Goal: Task Accomplishment & Management: Manage account settings

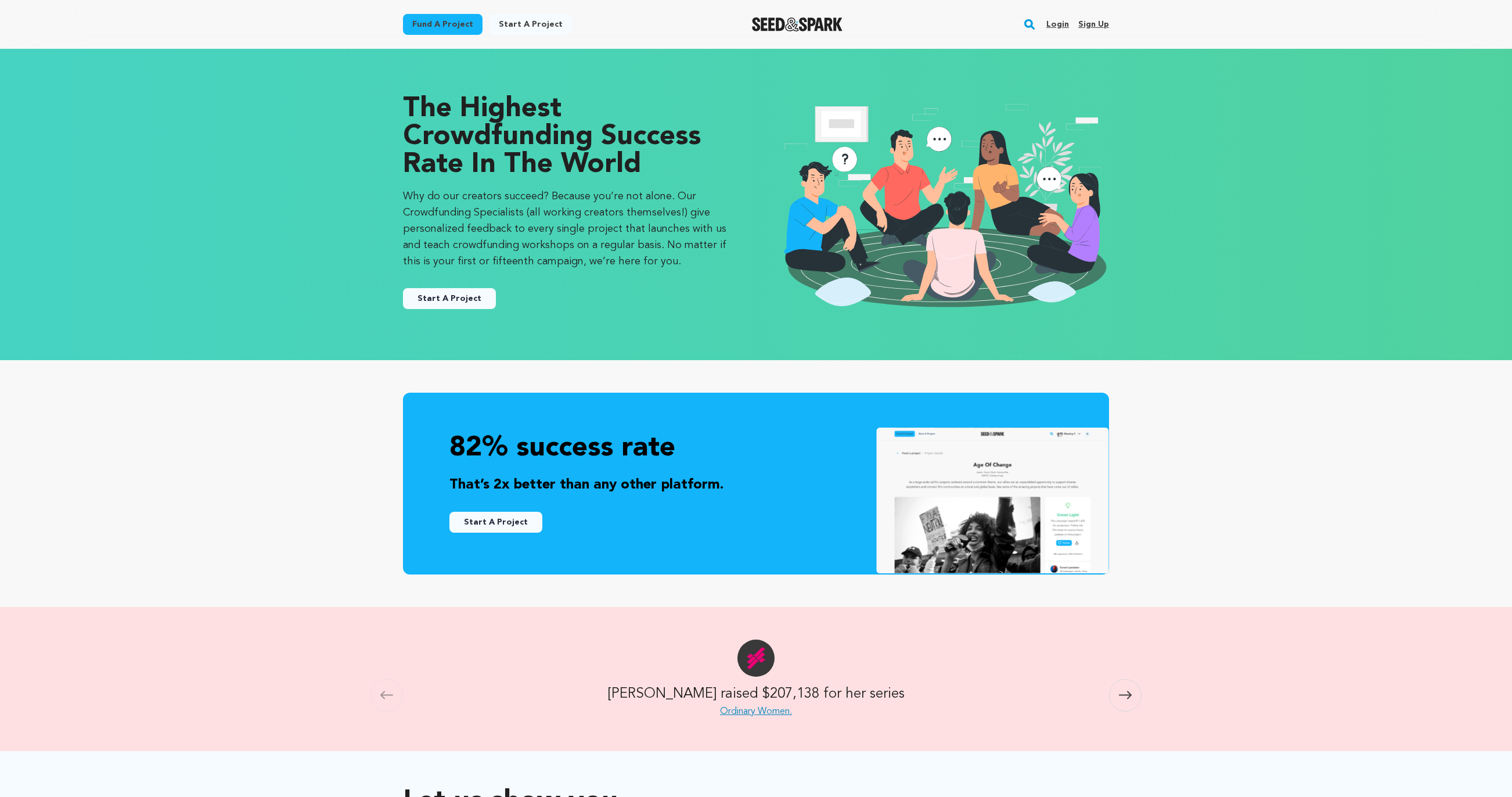
click at [1058, 15] on link "Login" at bounding box center [1058, 24] width 23 height 18
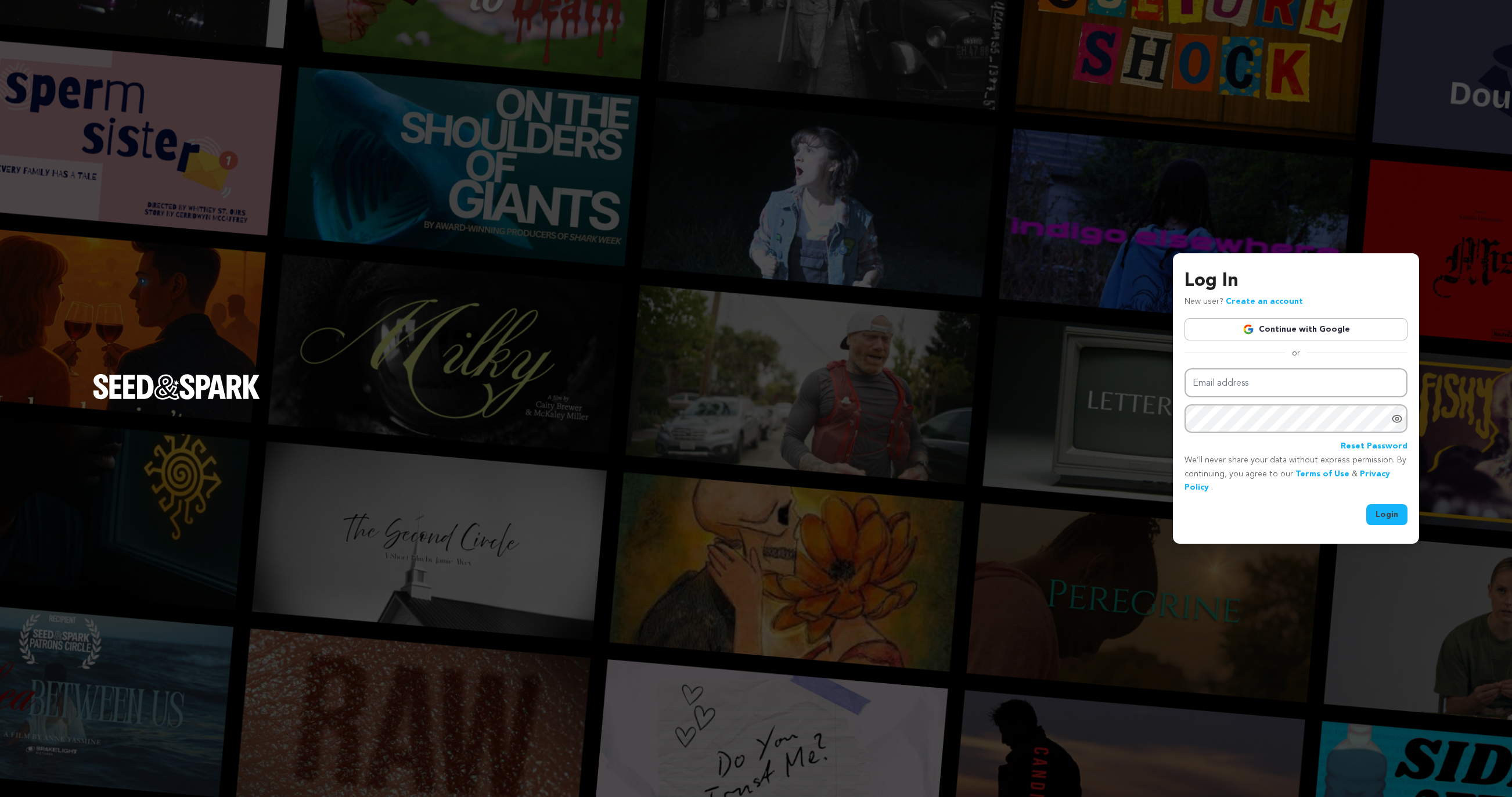
click at [1253, 328] on img at bounding box center [1248, 329] width 11 height 11
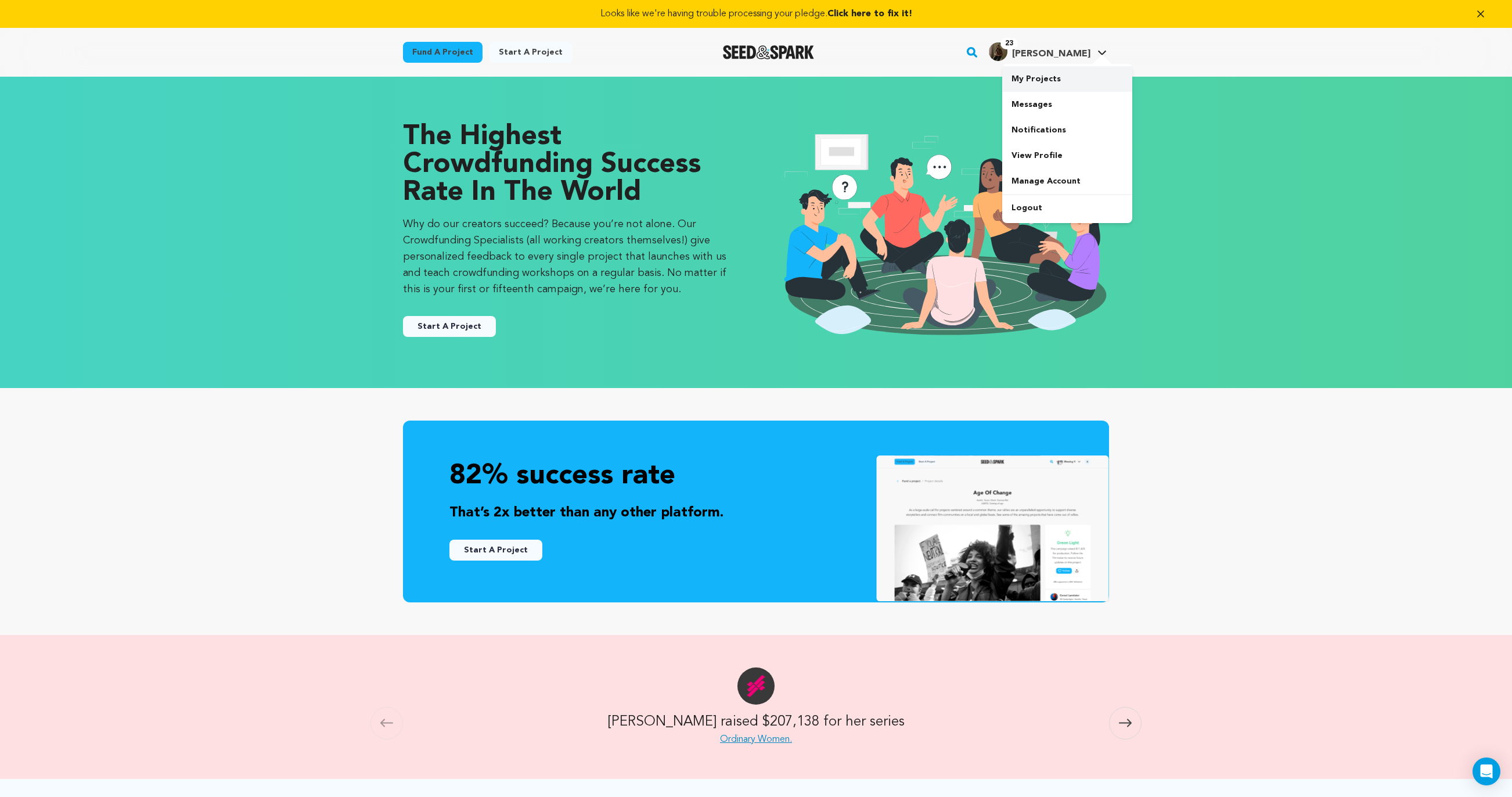
click at [1037, 78] on link "My Projects" at bounding box center [1068, 79] width 130 height 25
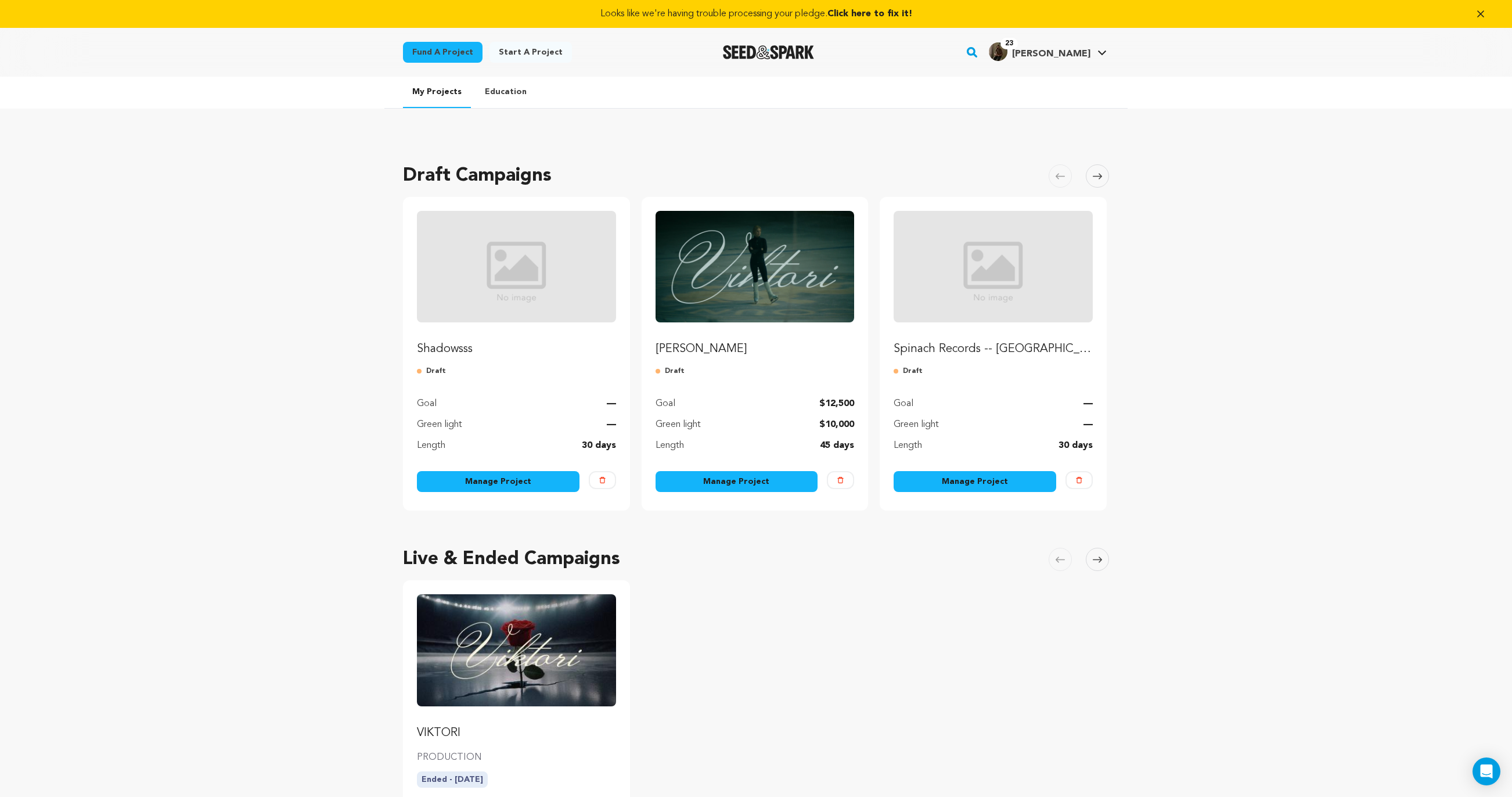
click at [758, 480] on link "Manage Project" at bounding box center [737, 482] width 163 height 21
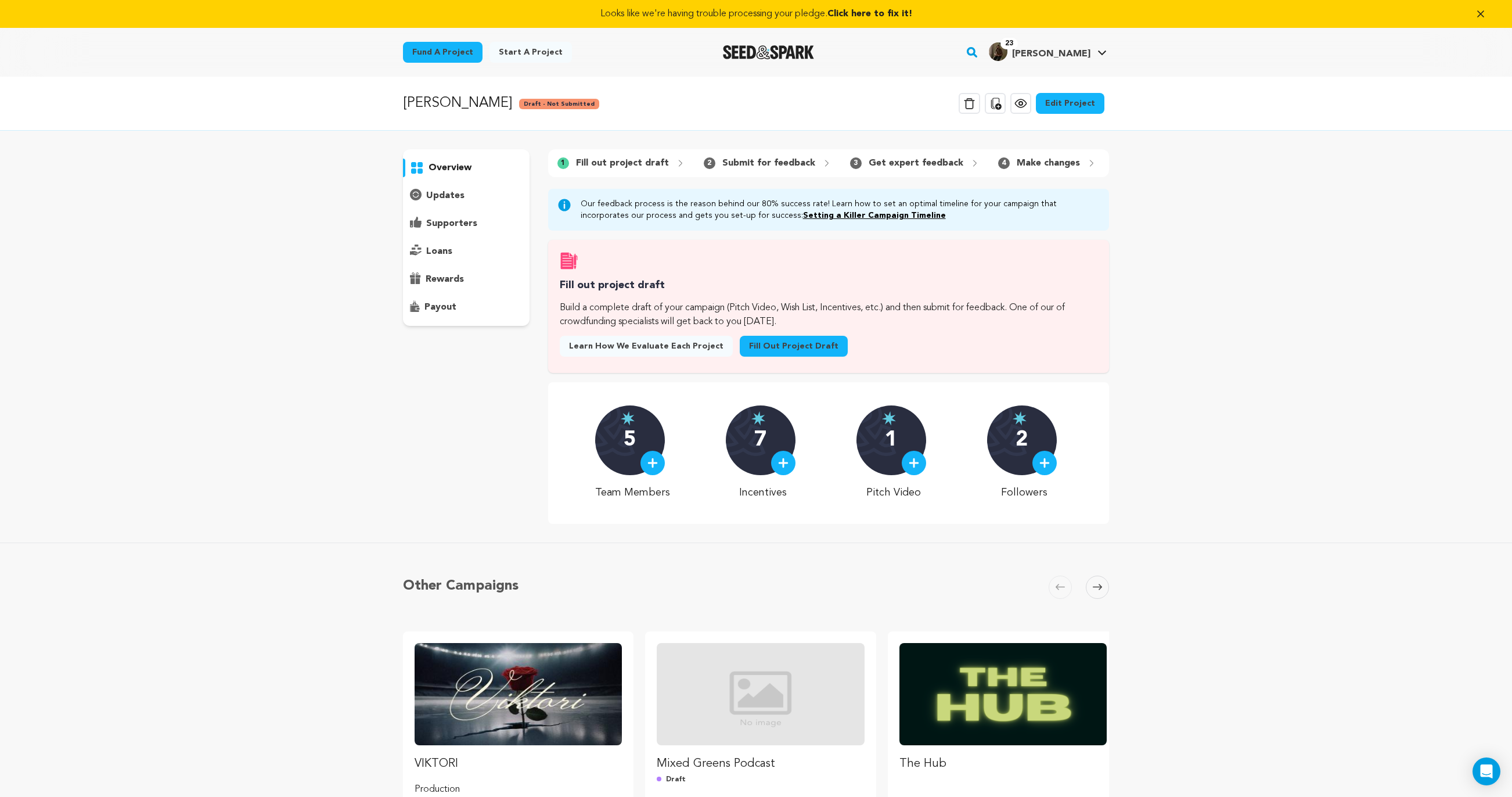
click at [454, 194] on p "updates" at bounding box center [445, 196] width 38 height 14
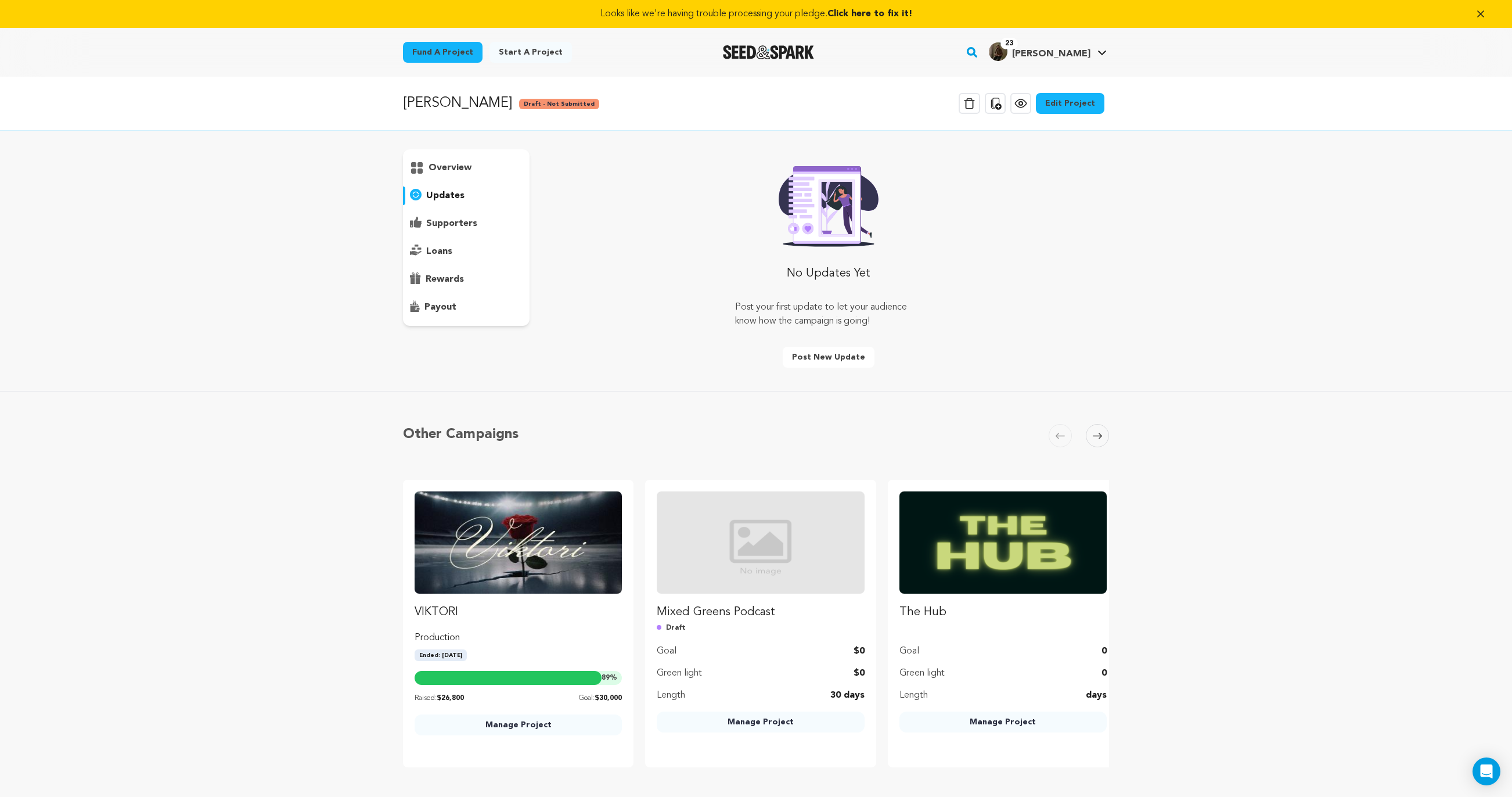
click at [441, 163] on p "overview" at bounding box center [450, 168] width 43 height 14
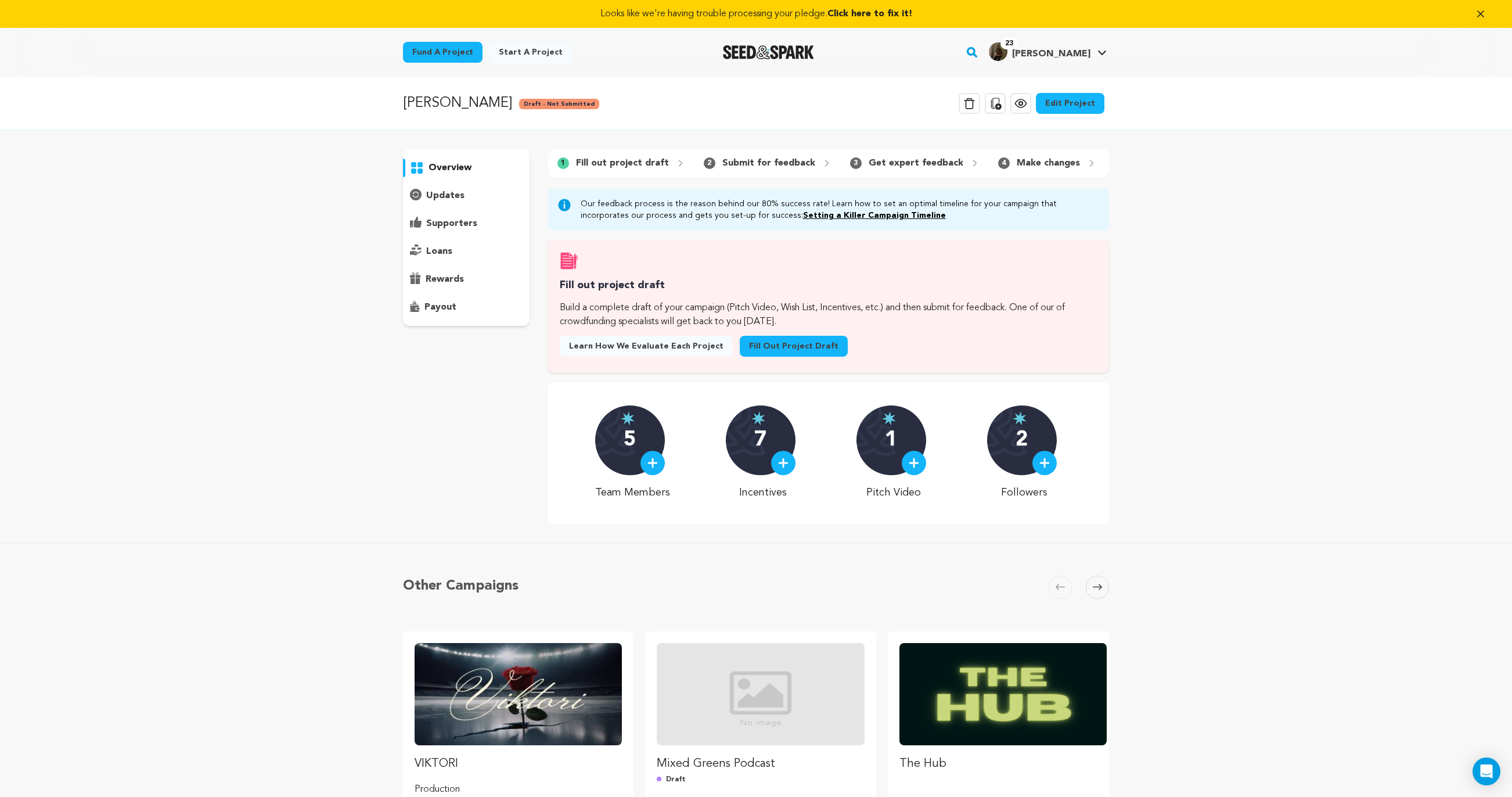
click at [1083, 99] on link "Edit Project" at bounding box center [1070, 104] width 69 height 21
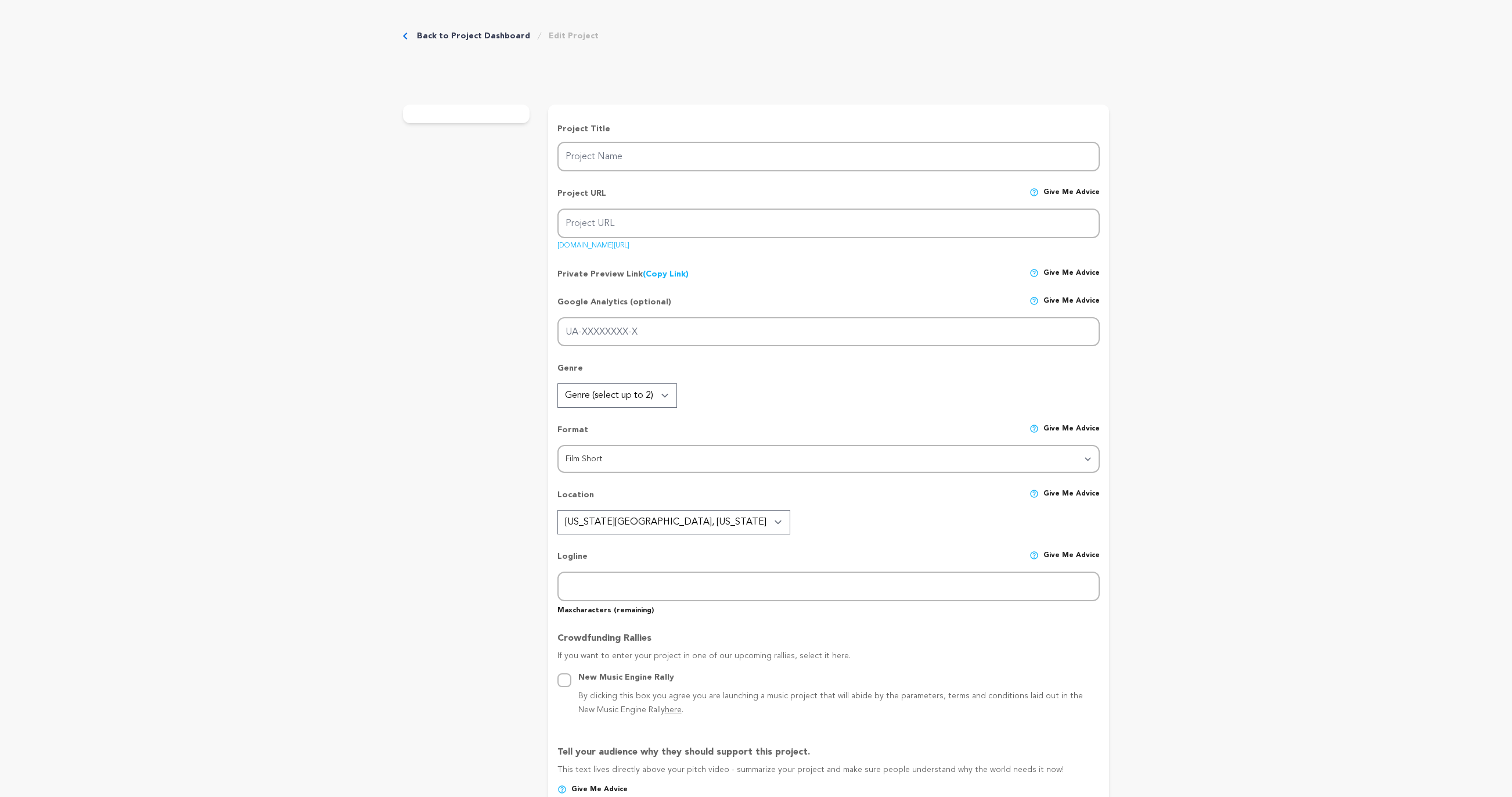
type input "[PERSON_NAME]"
type input "viktori-film"
type input "Former Soviet figure skater and ruthless coach, Viktoria, pushes her students t…"
type textarea "A powerful story intertwined with stunning figure skating. Your support will gi…"
type textarea "A portrait of a coach forged by the resilience required to pursue greatness and…"
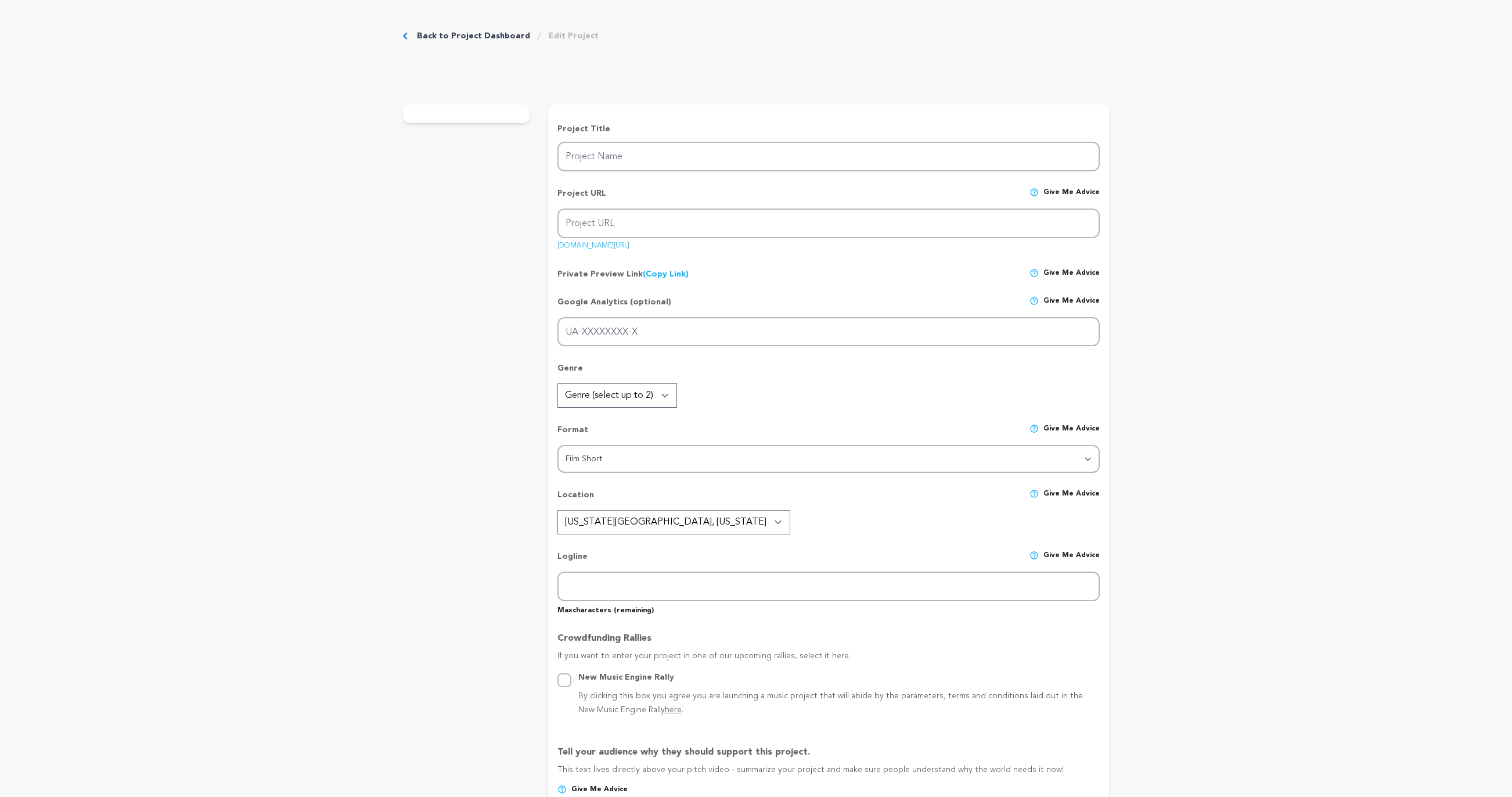
radio input "true"
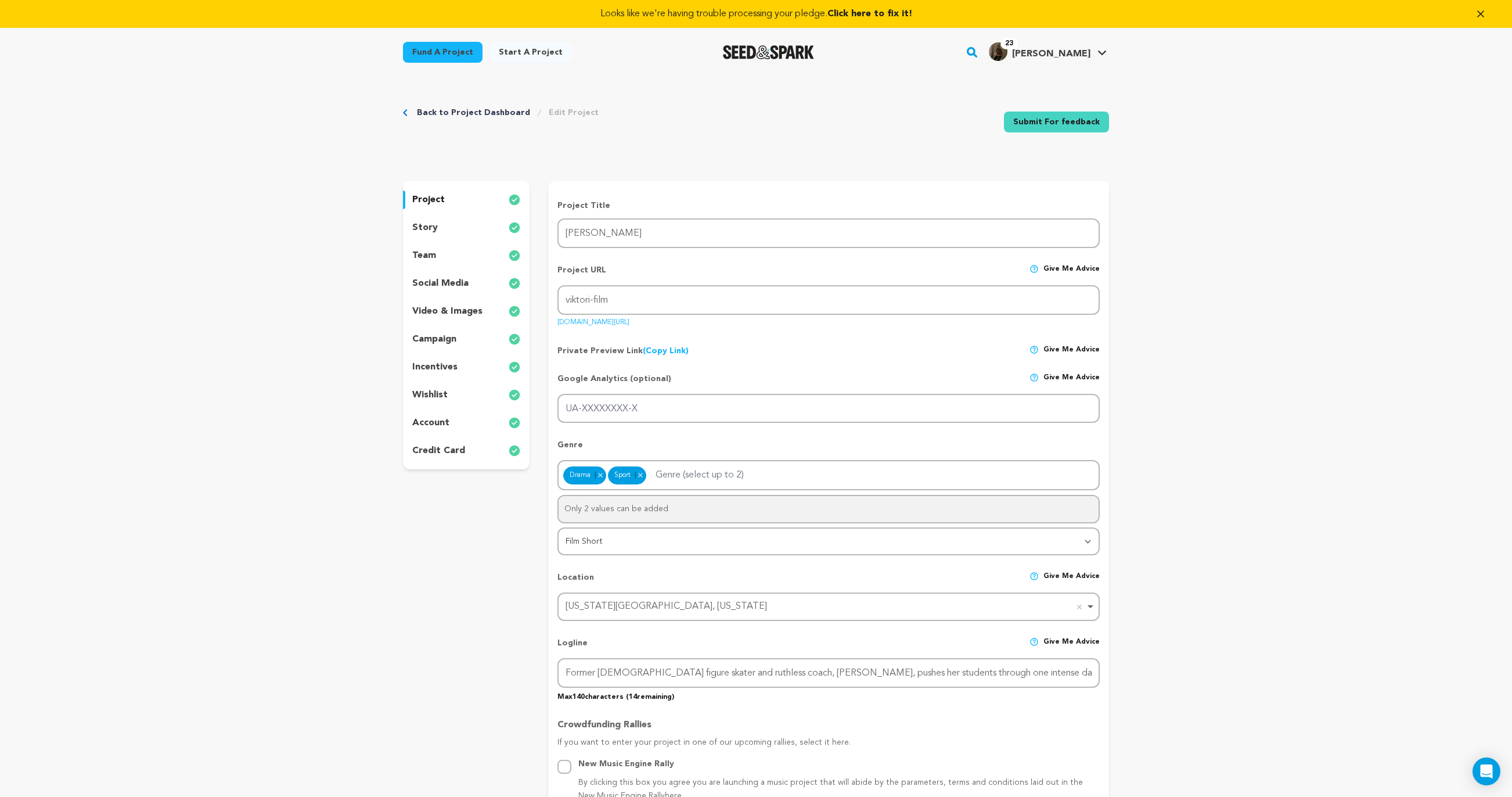
click at [474, 225] on div "story" at bounding box center [466, 228] width 126 height 18
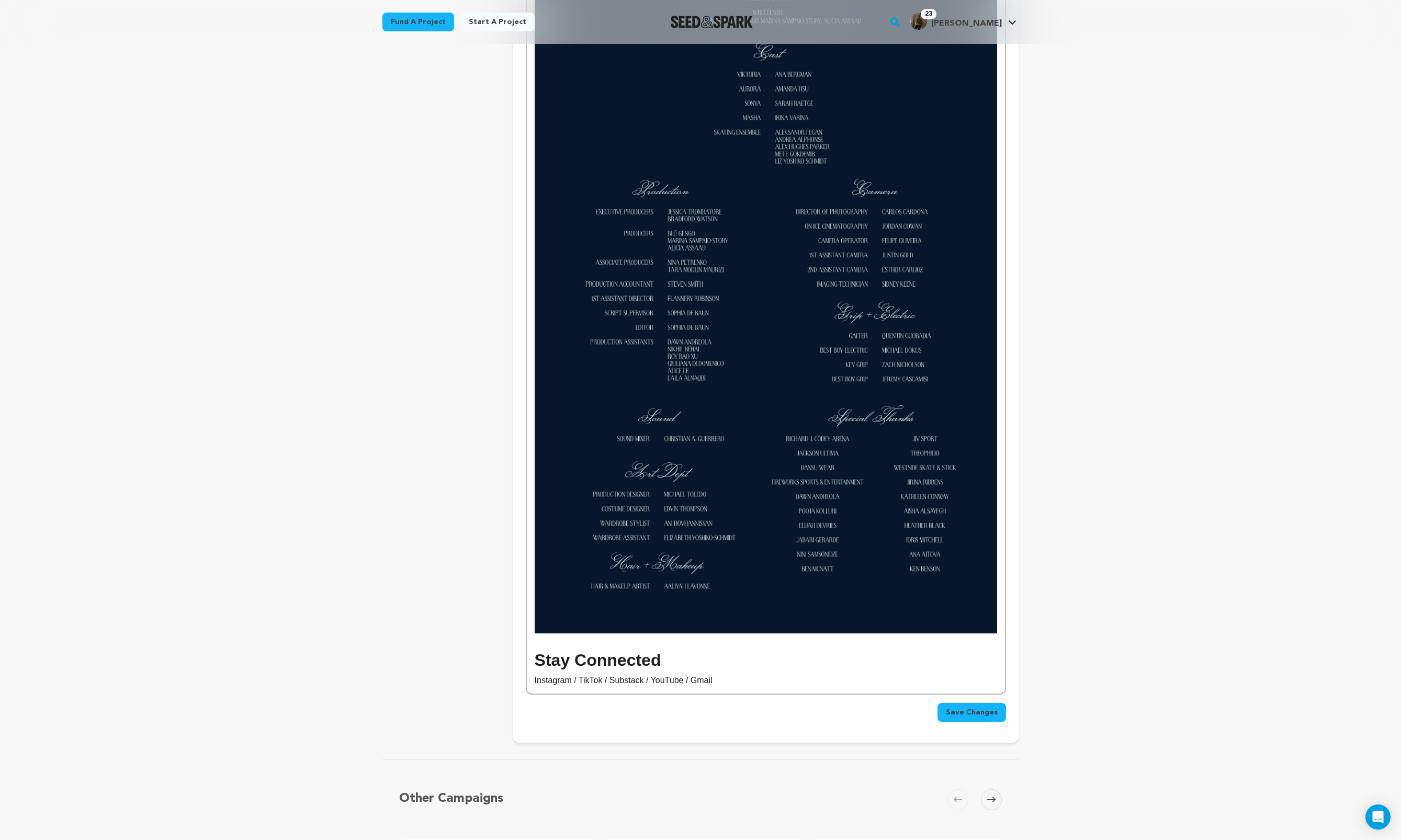
scroll to position [3644, 0]
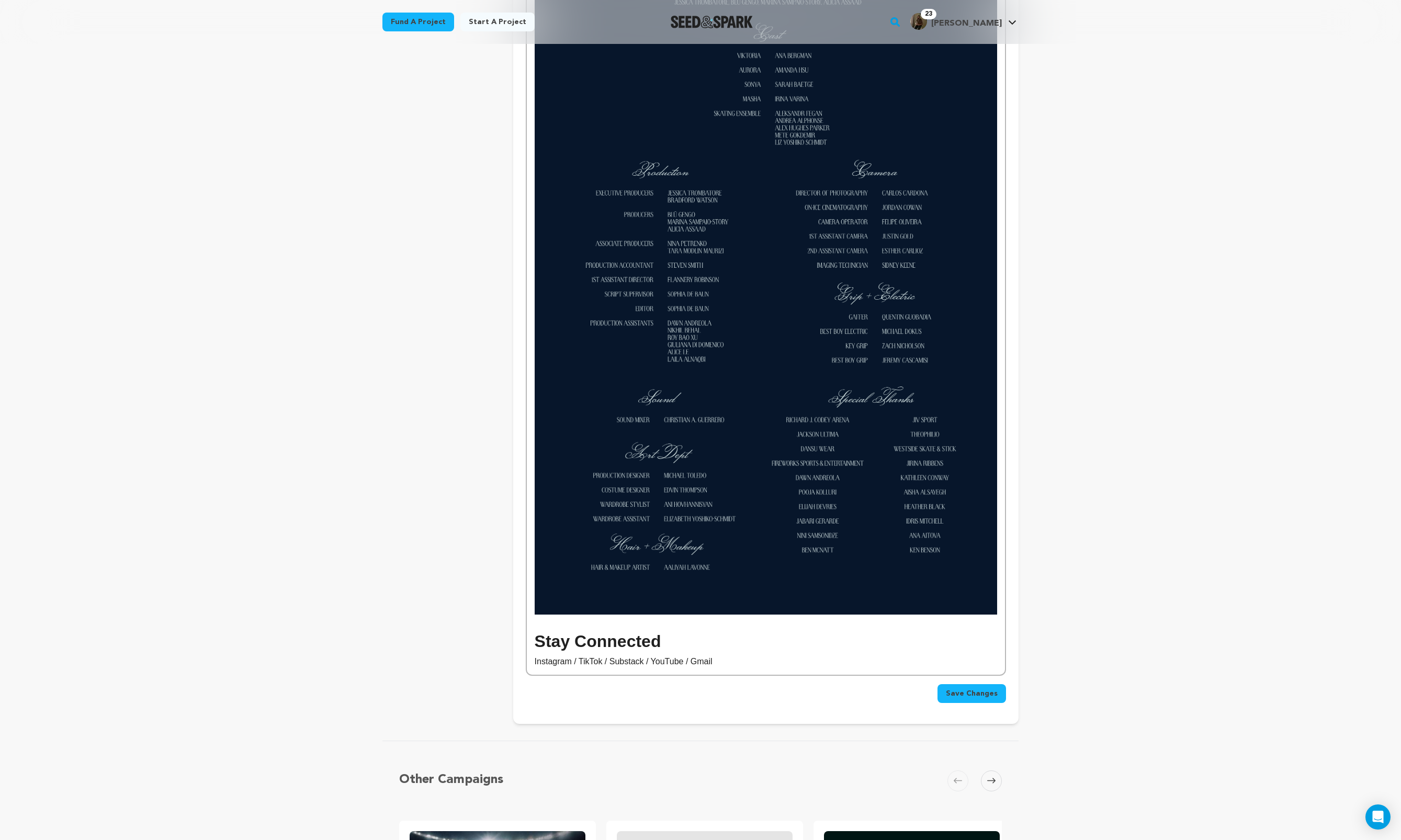
click at [548, 662] on p "Instagram / TikTok / Substack / YouTube / Gmail" at bounding box center [766, 661] width 463 height 13
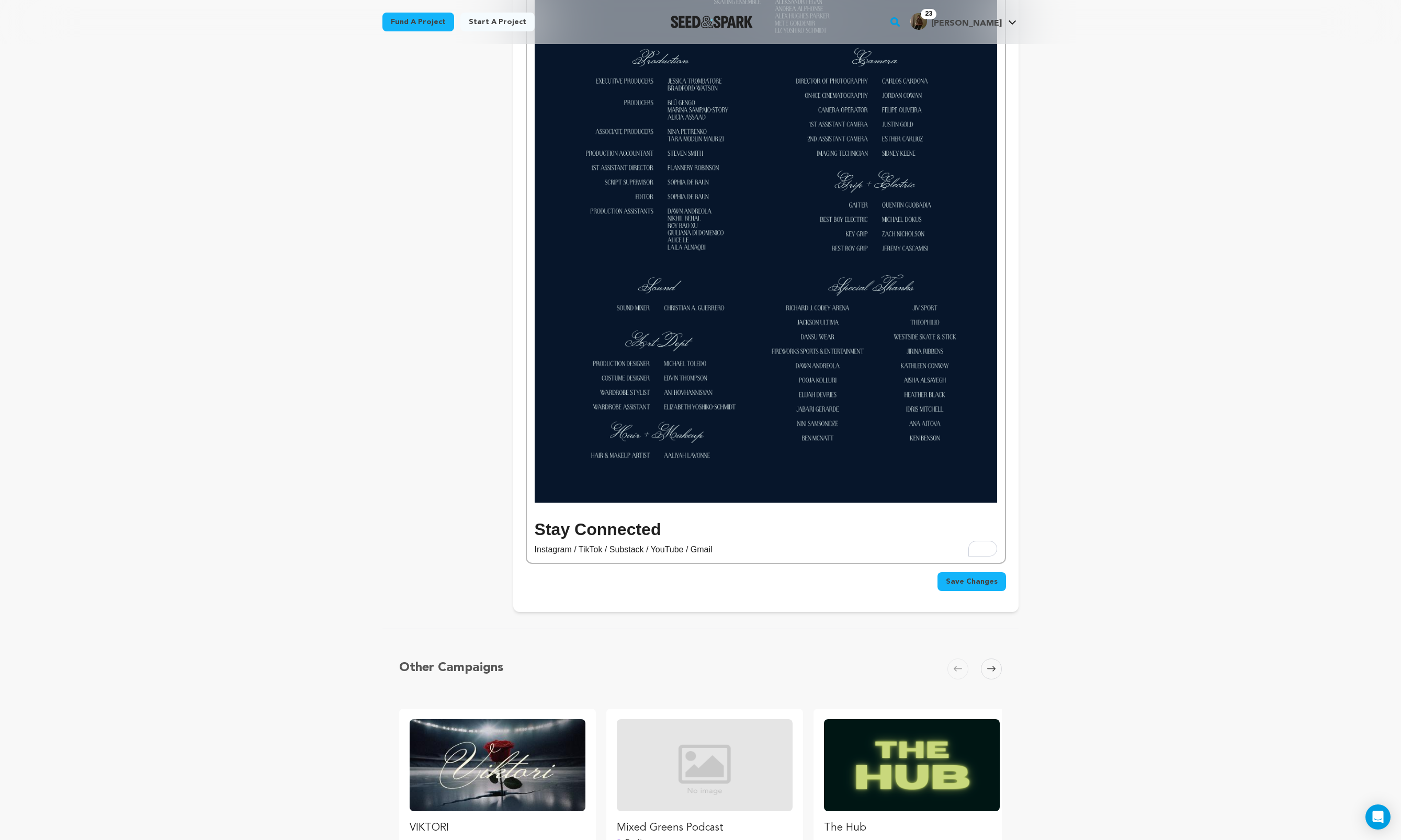
scroll to position [3764, 0]
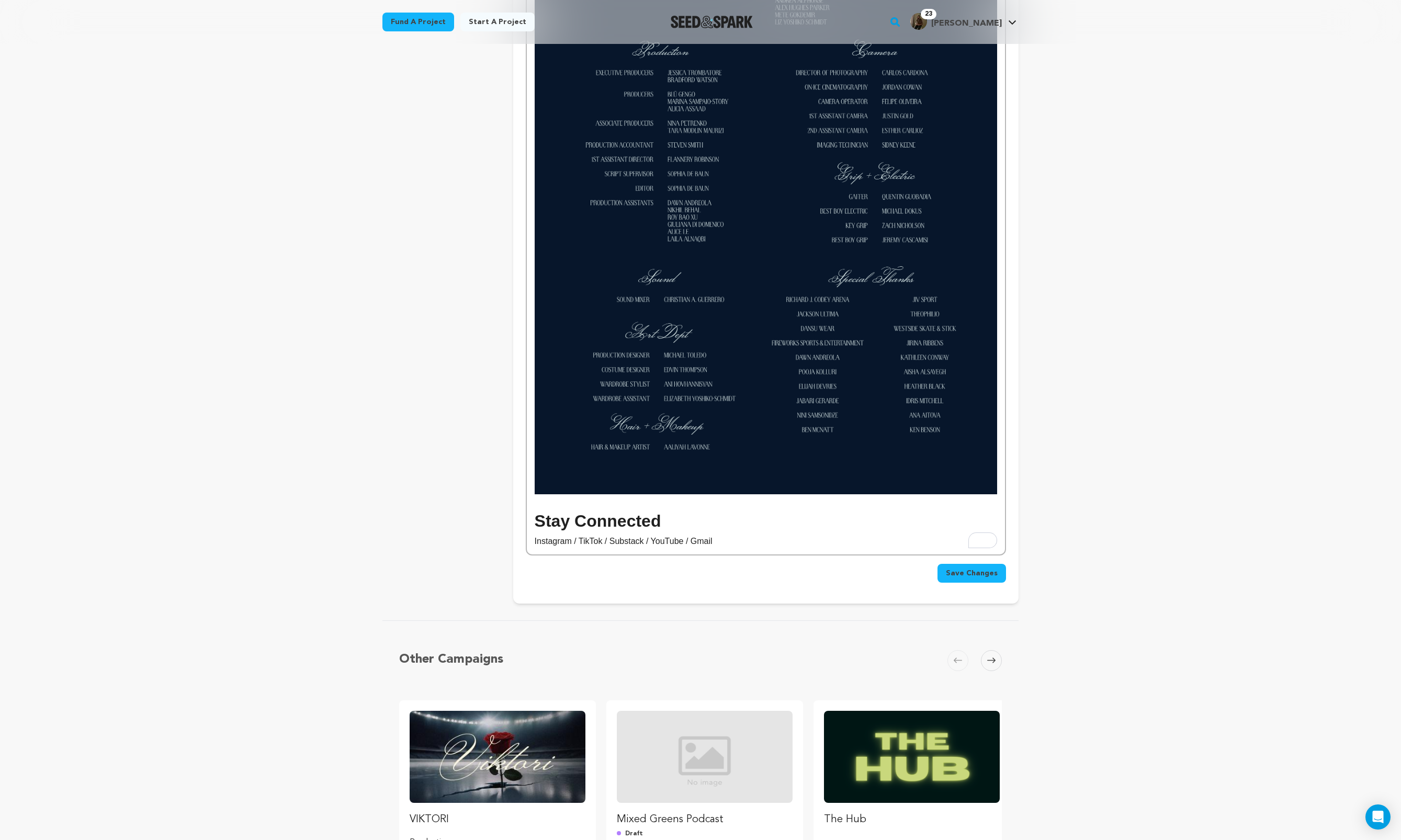
click at [954, 577] on span "Save Changes" at bounding box center [971, 573] width 52 height 10
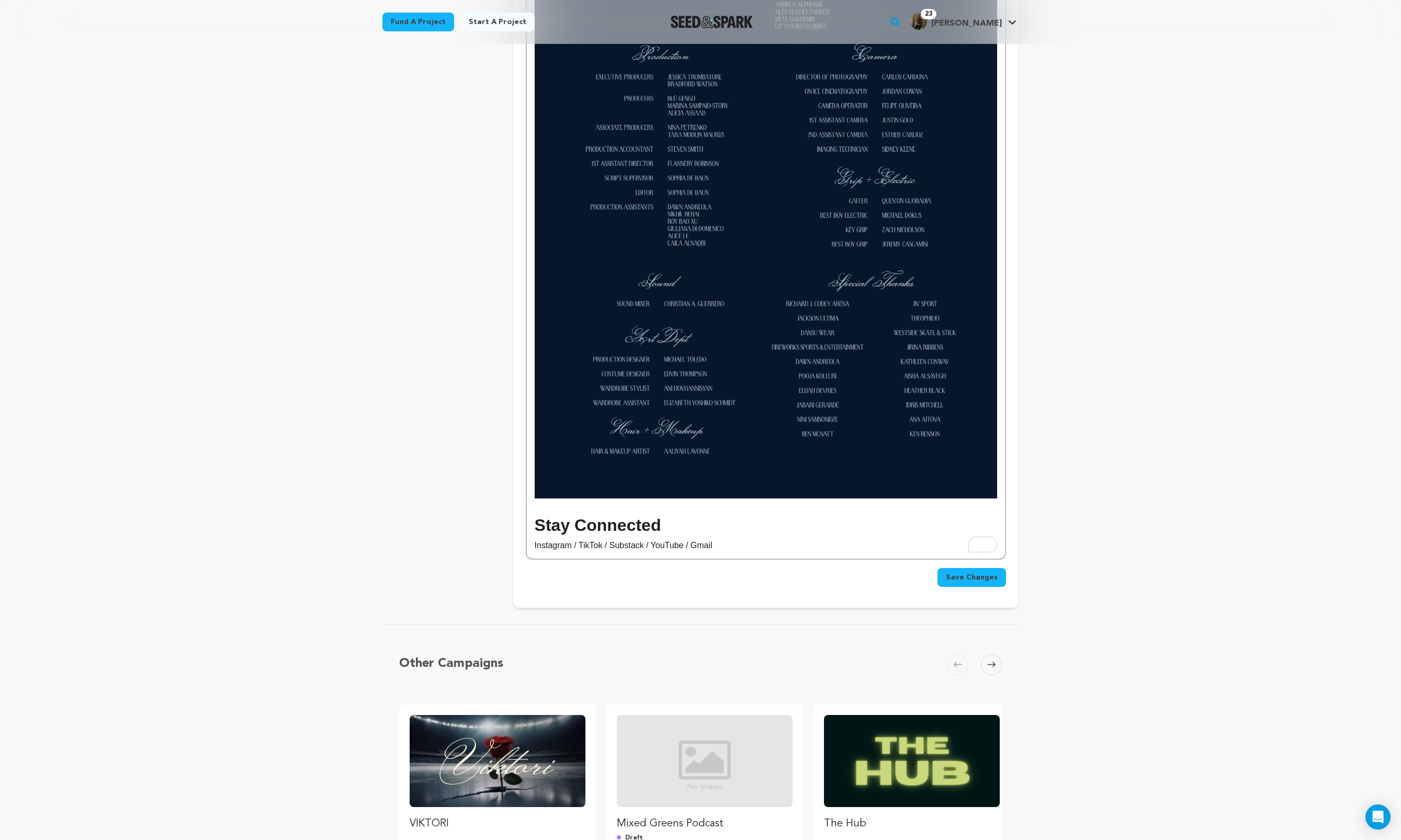
scroll to position [3751, 0]
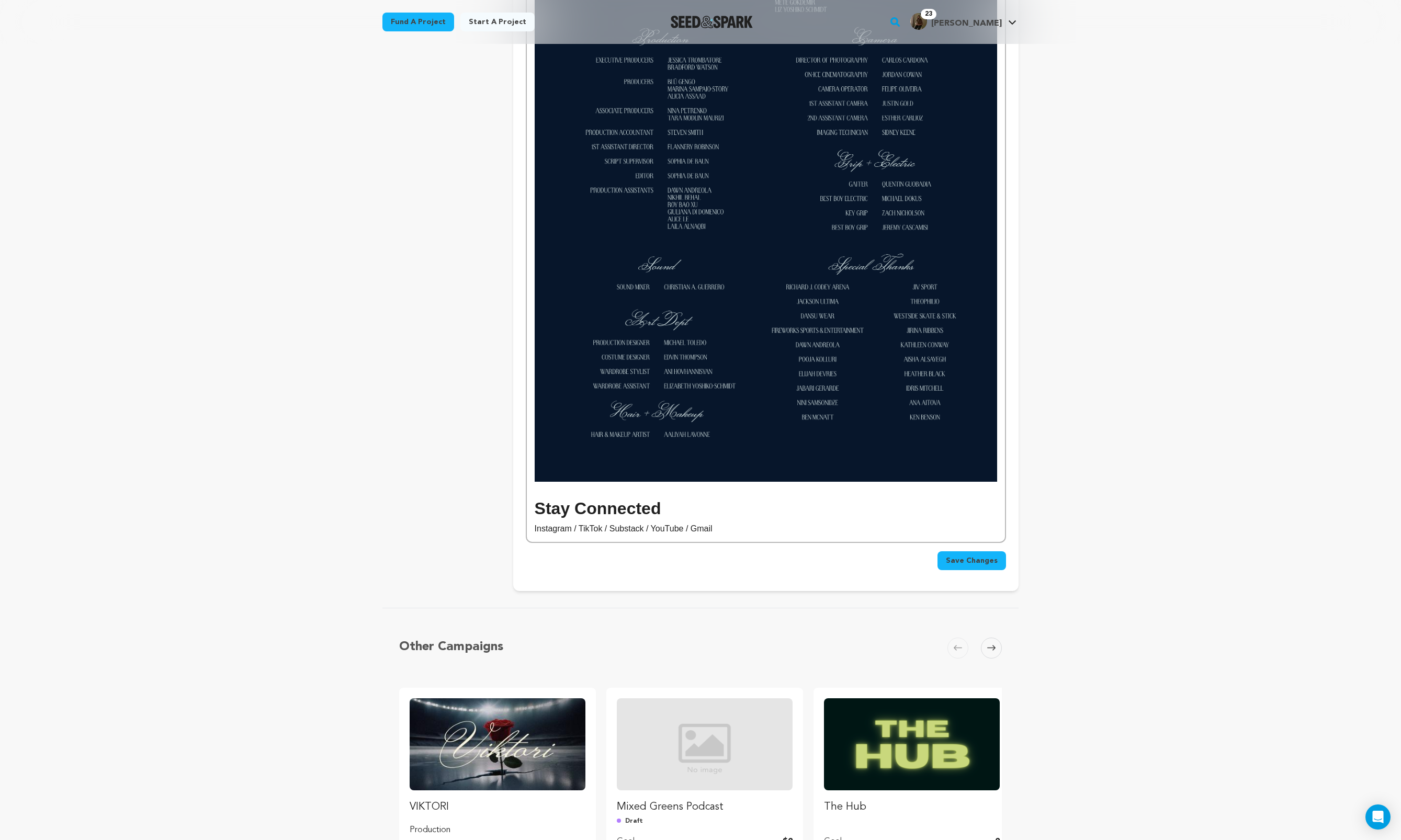
scroll to position [3902, 0]
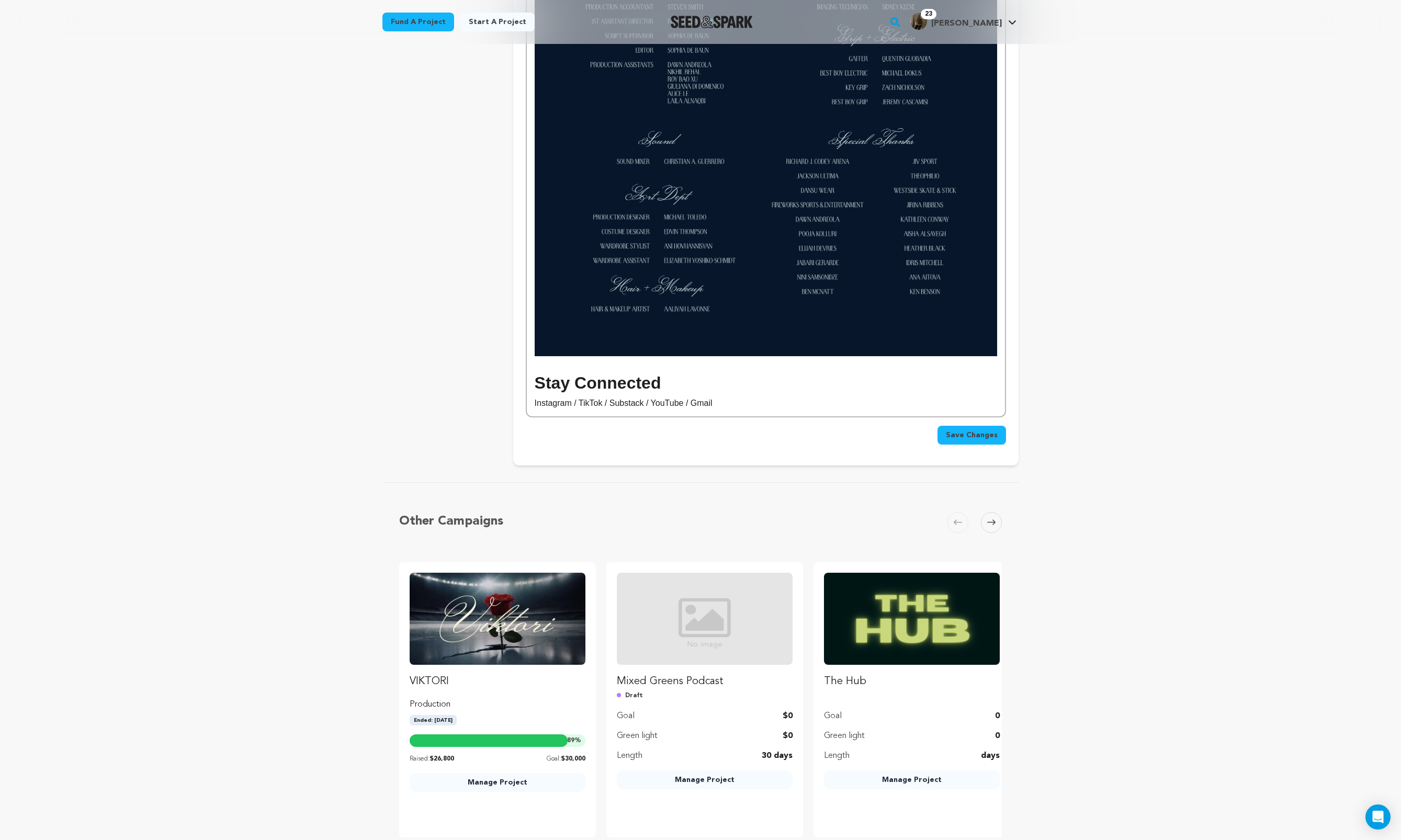
click at [556, 402] on p "Instagram / TikTok / Substack / YouTube / Gmail" at bounding box center [766, 403] width 463 height 13
click at [741, 408] on p "Instagram / TikTok / Substack / YouTube / Gmail" at bounding box center [766, 403] width 463 height 13
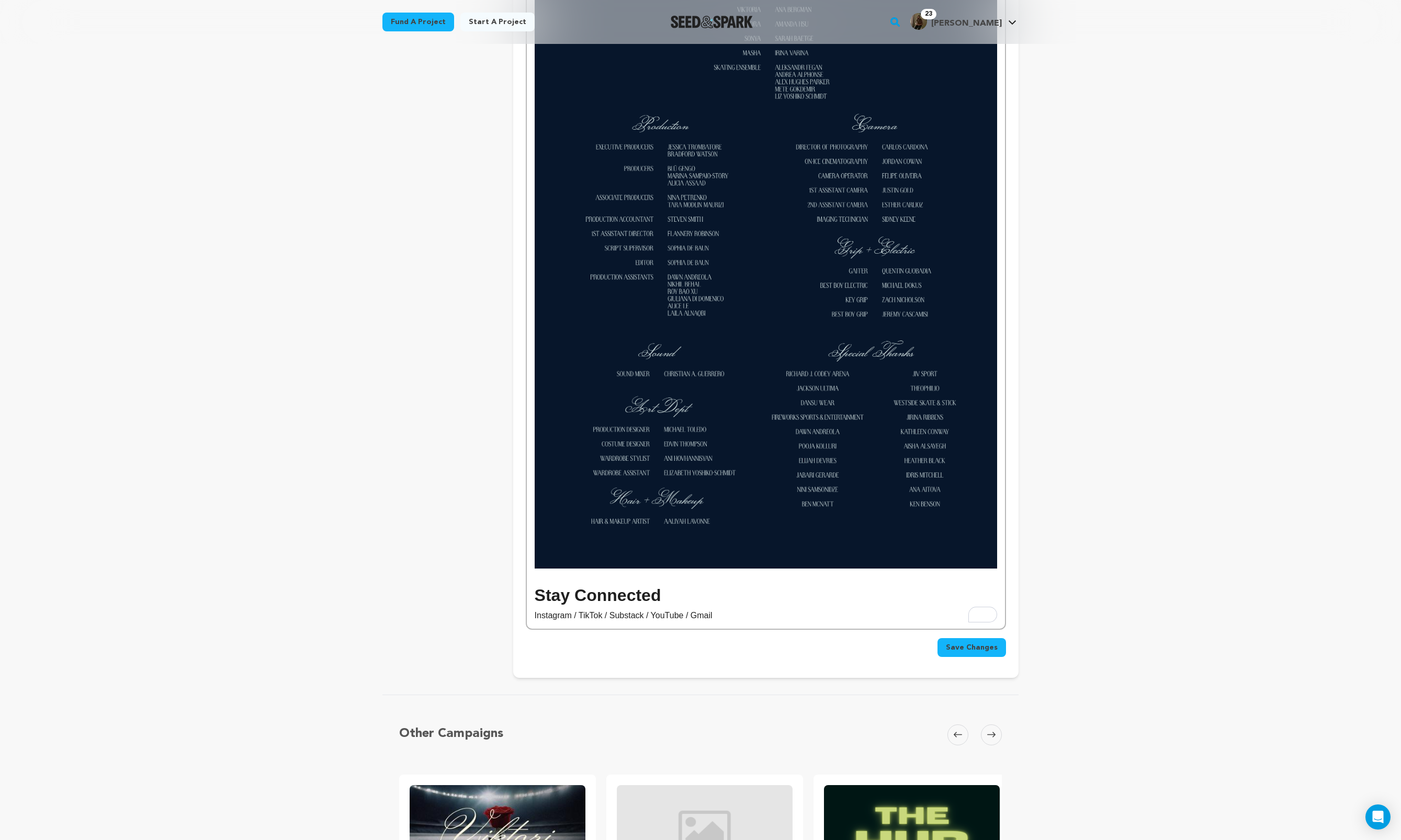
scroll to position [3907, 0]
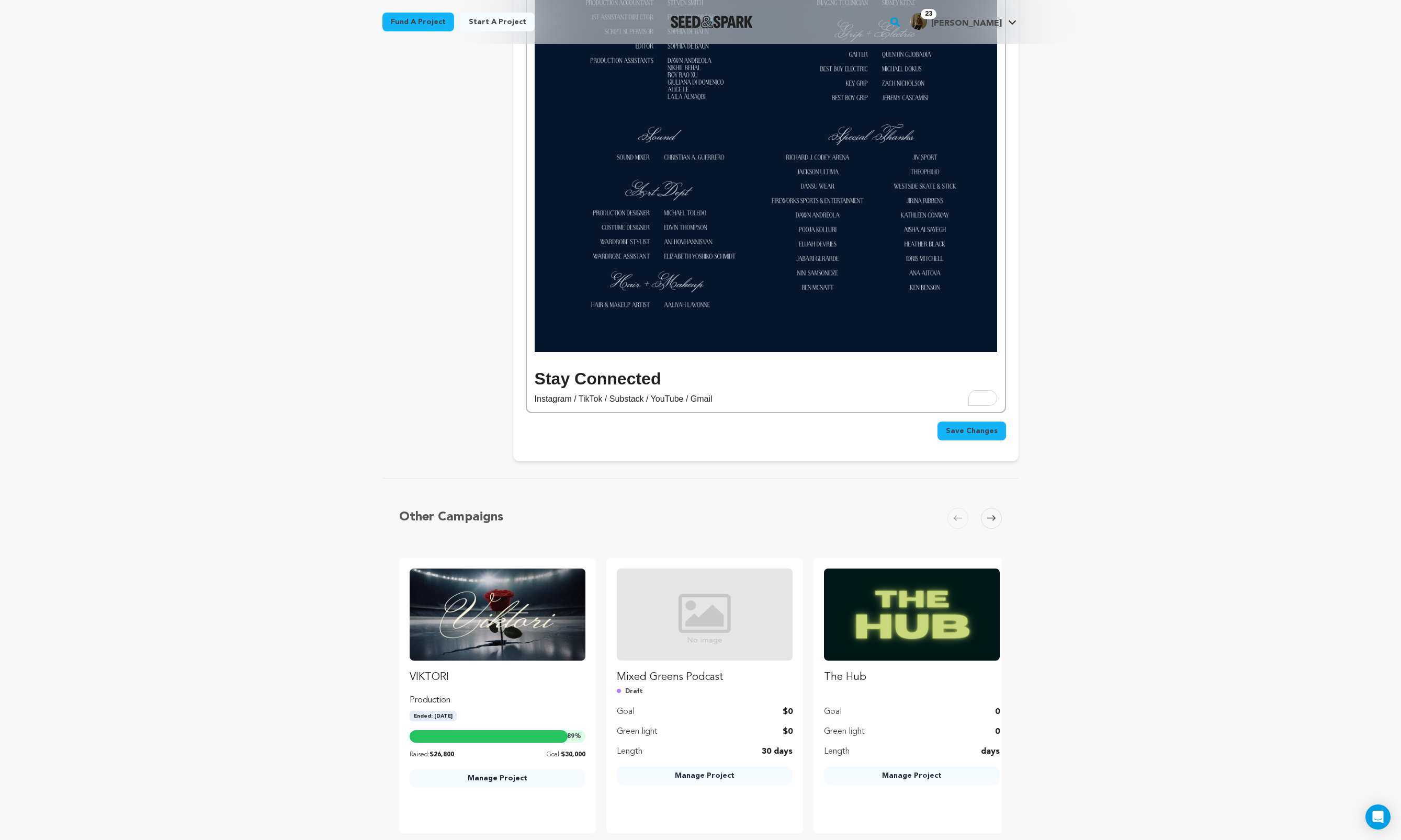
click at [996, 521] on span at bounding box center [991, 518] width 21 height 21
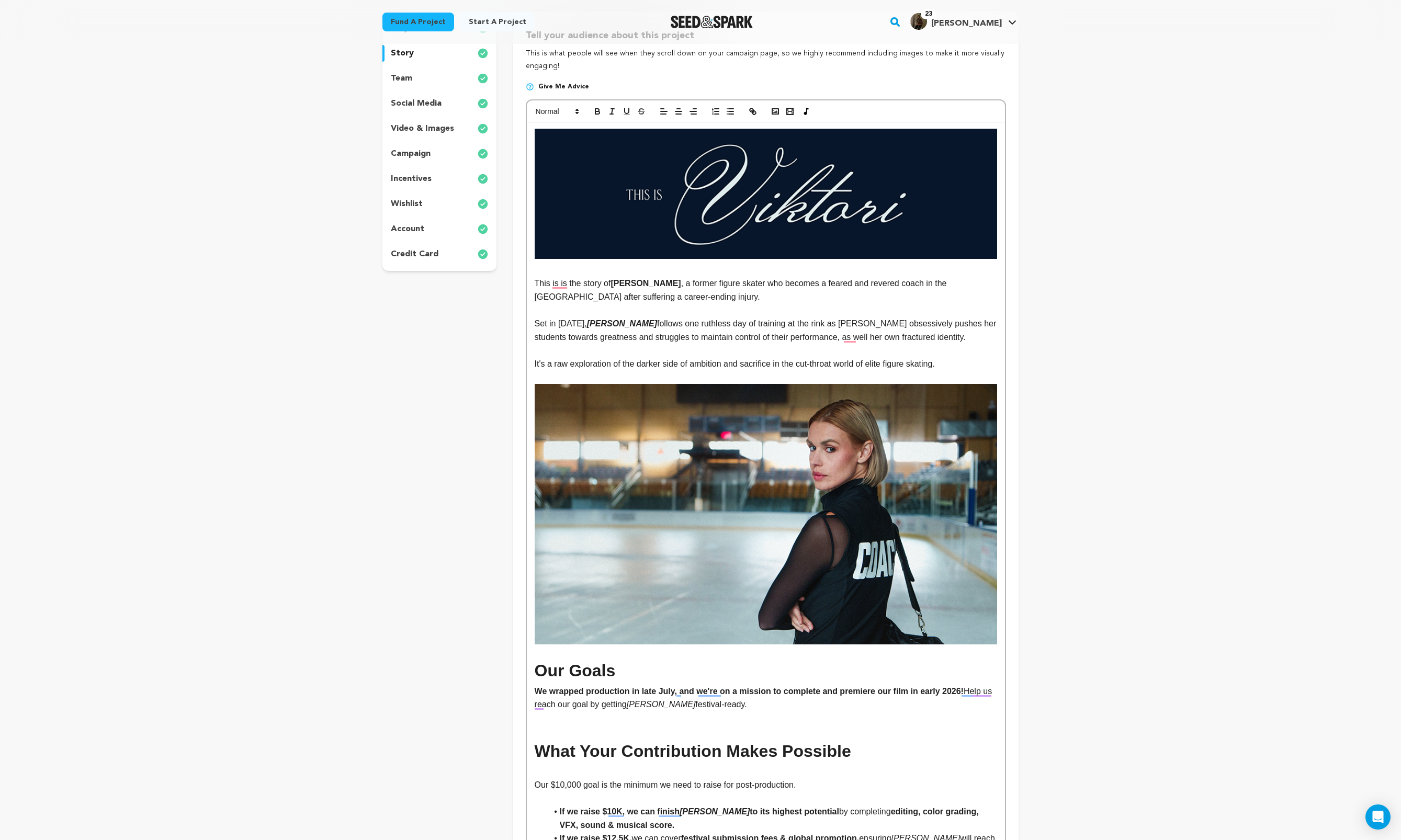
scroll to position [0, 0]
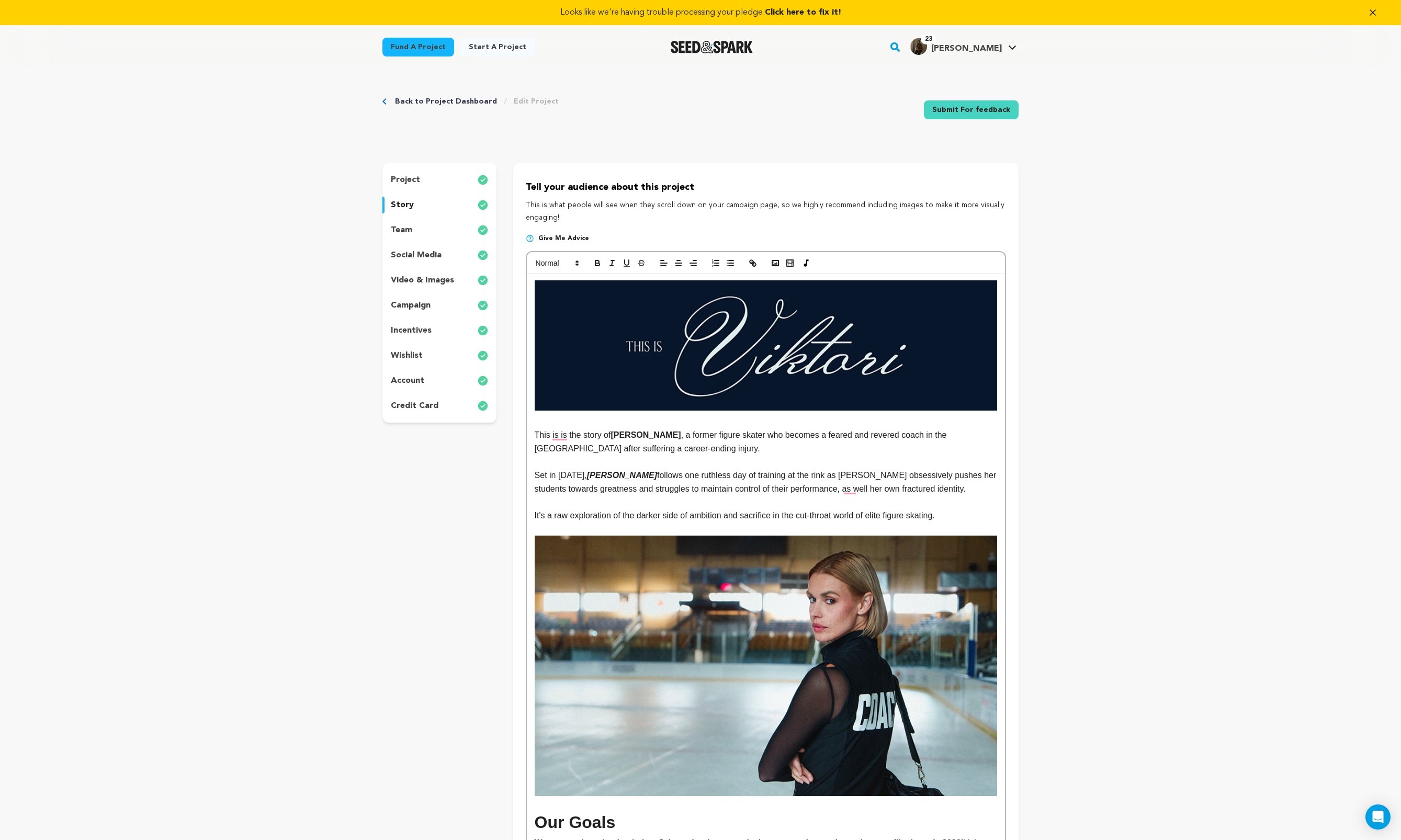
click at [425, 253] on p "social media" at bounding box center [416, 255] width 51 height 13
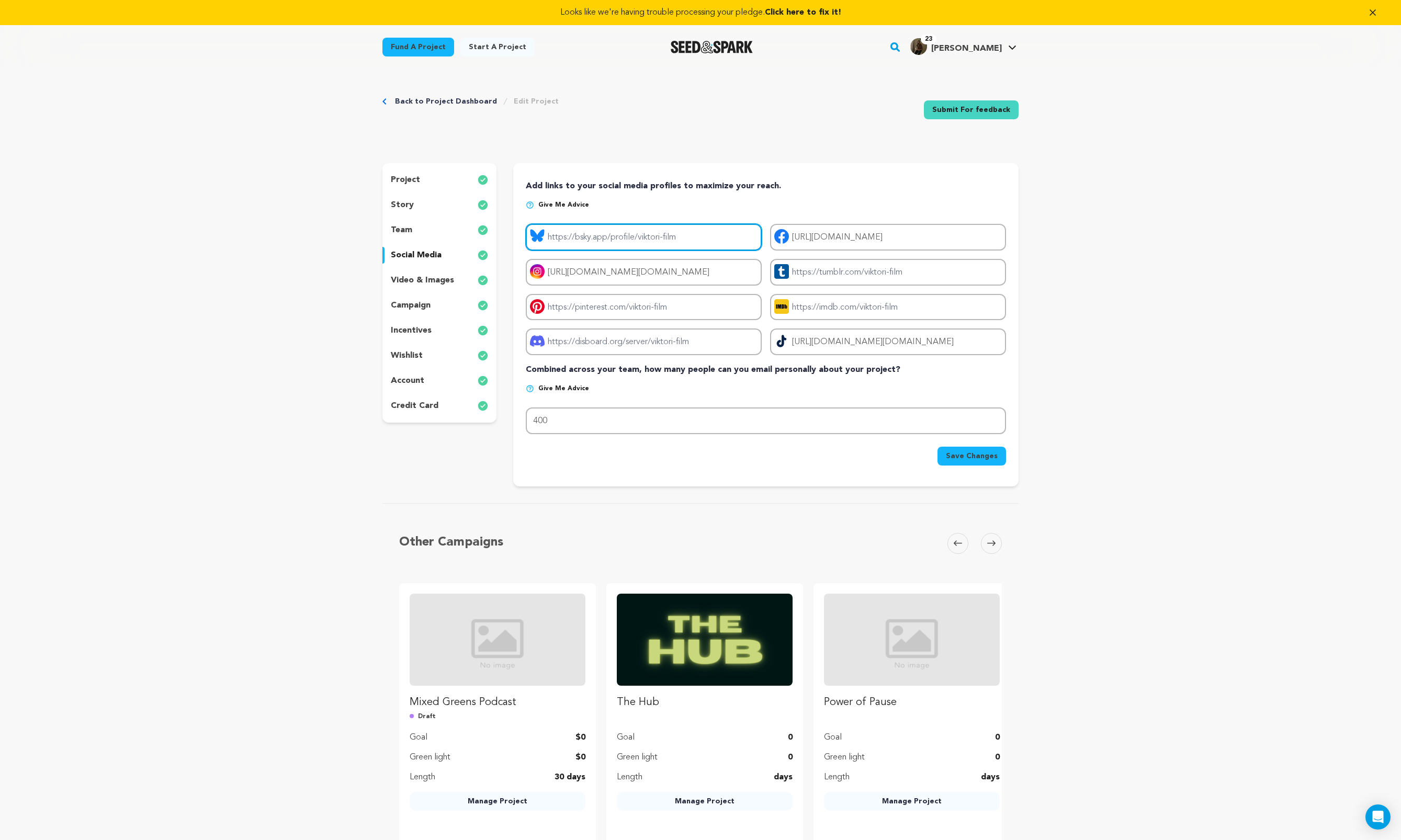
click at [635, 242] on input "Project bluesky link" at bounding box center [644, 237] width 236 height 27
click at [652, 270] on input "https://www.instagram.com/viktori.film" at bounding box center [644, 272] width 236 height 27
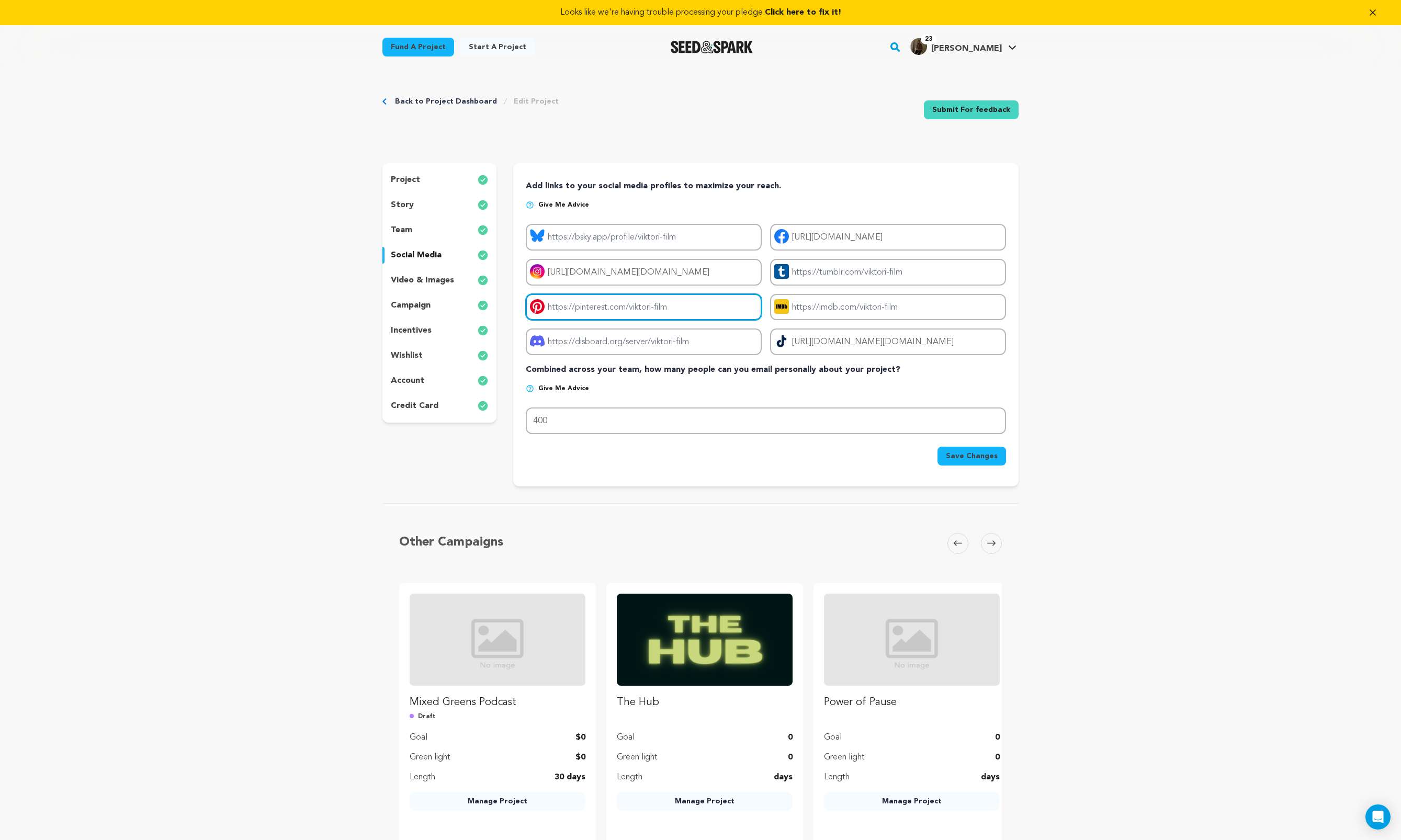
click at [685, 298] on input "Project pinterest link" at bounding box center [644, 307] width 236 height 27
click at [701, 343] on input "Project discord link" at bounding box center [644, 342] width 236 height 27
click at [432, 305] on div "campaign" at bounding box center [439, 305] width 114 height 17
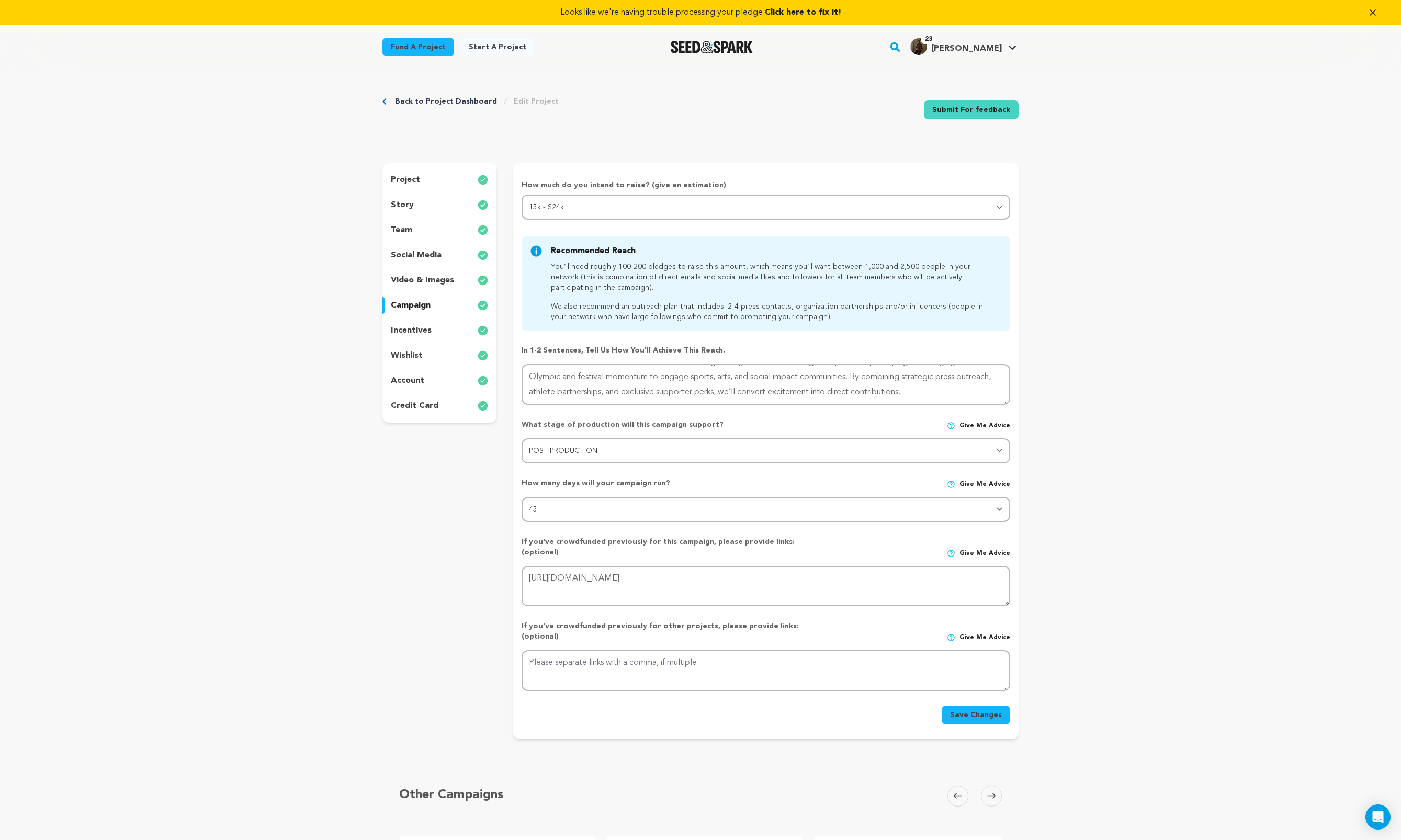
click at [429, 332] on p "incentives" at bounding box center [411, 331] width 41 height 13
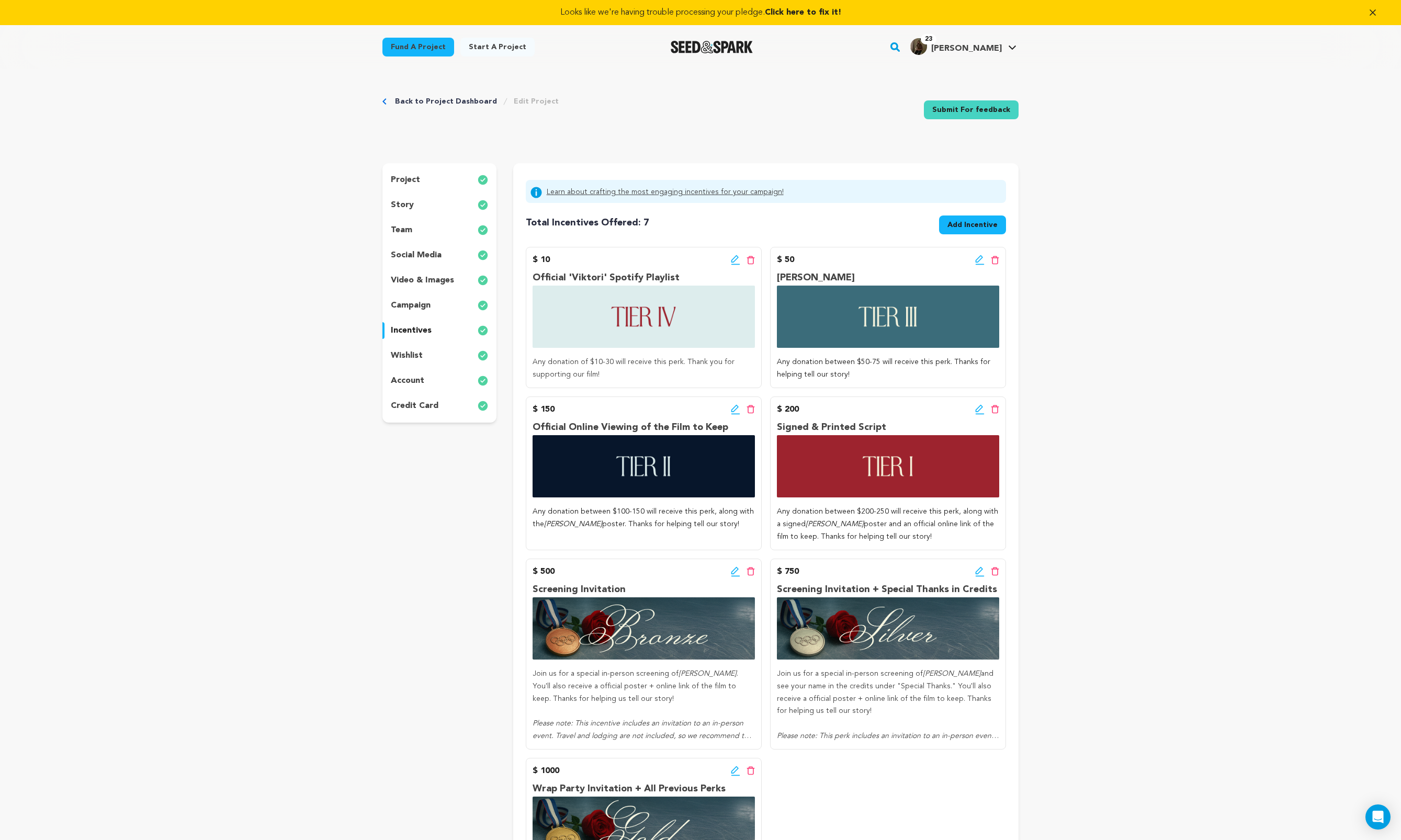
click at [419, 345] on div "project story team social media video & images campaign incentives wishlist acc…" at bounding box center [439, 293] width 114 height 260
click at [419, 353] on p "wishlist" at bounding box center [407, 356] width 32 height 13
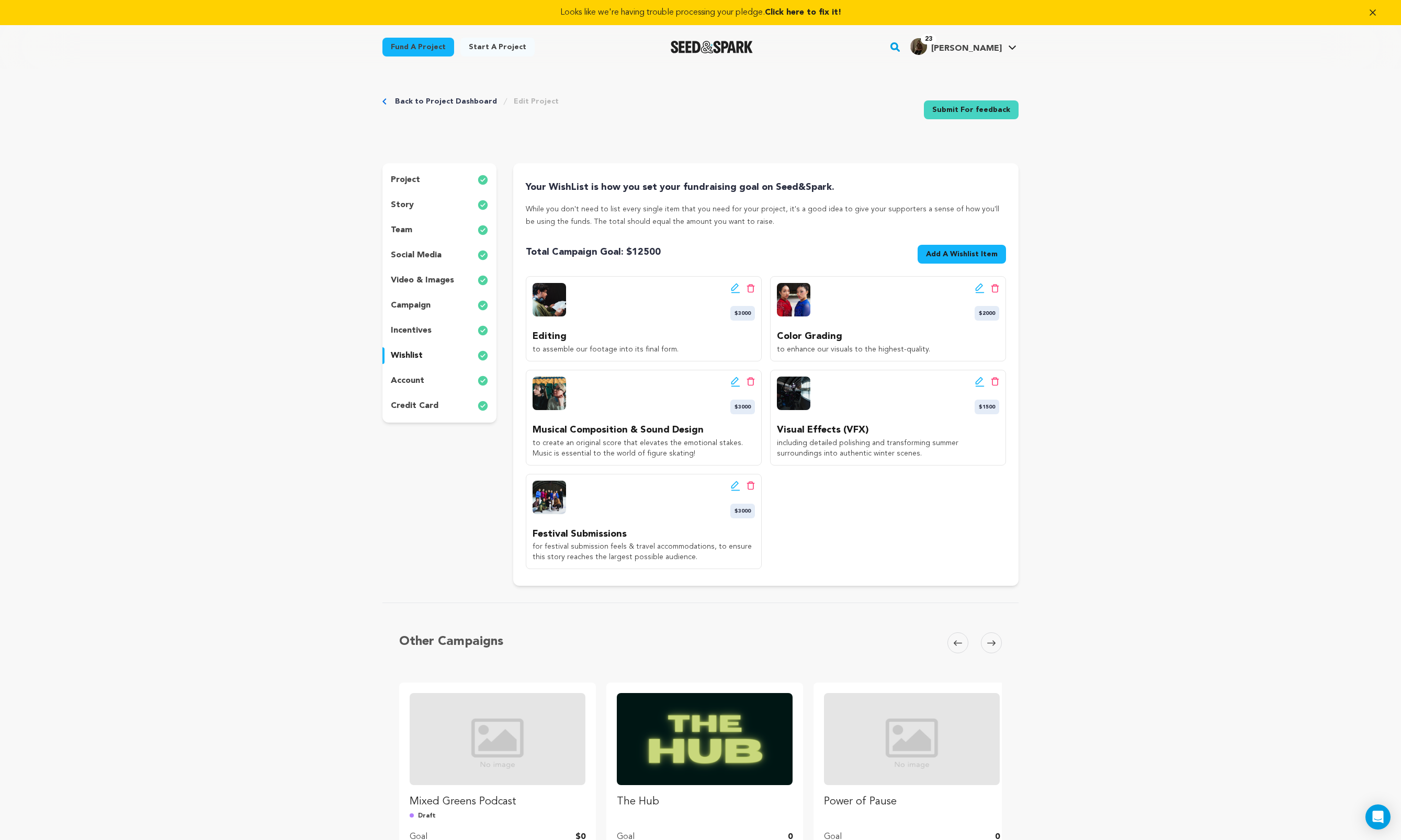
click at [411, 380] on p "account" at bounding box center [407, 381] width 34 height 13
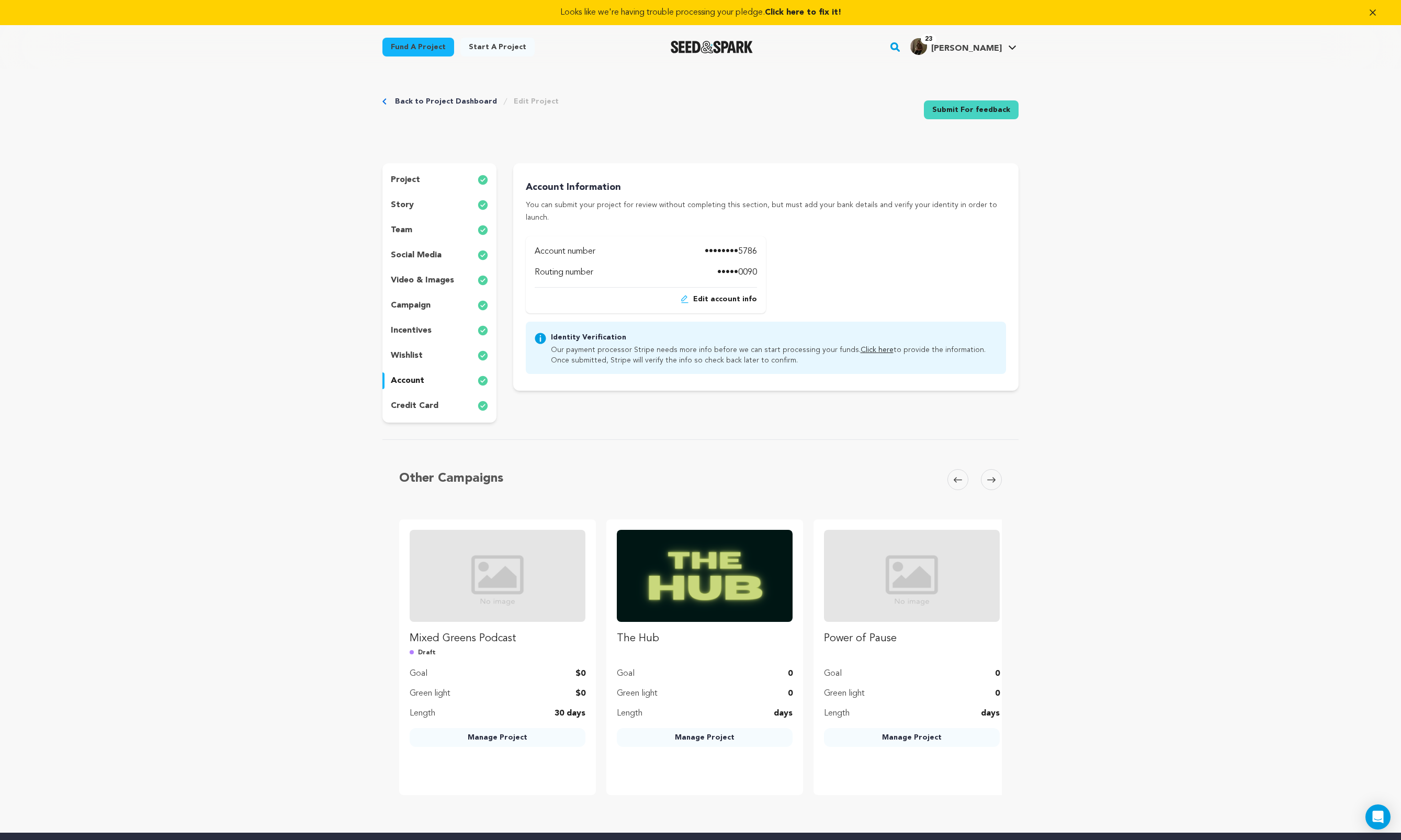
click at [428, 400] on p "credit card" at bounding box center [414, 406] width 48 height 13
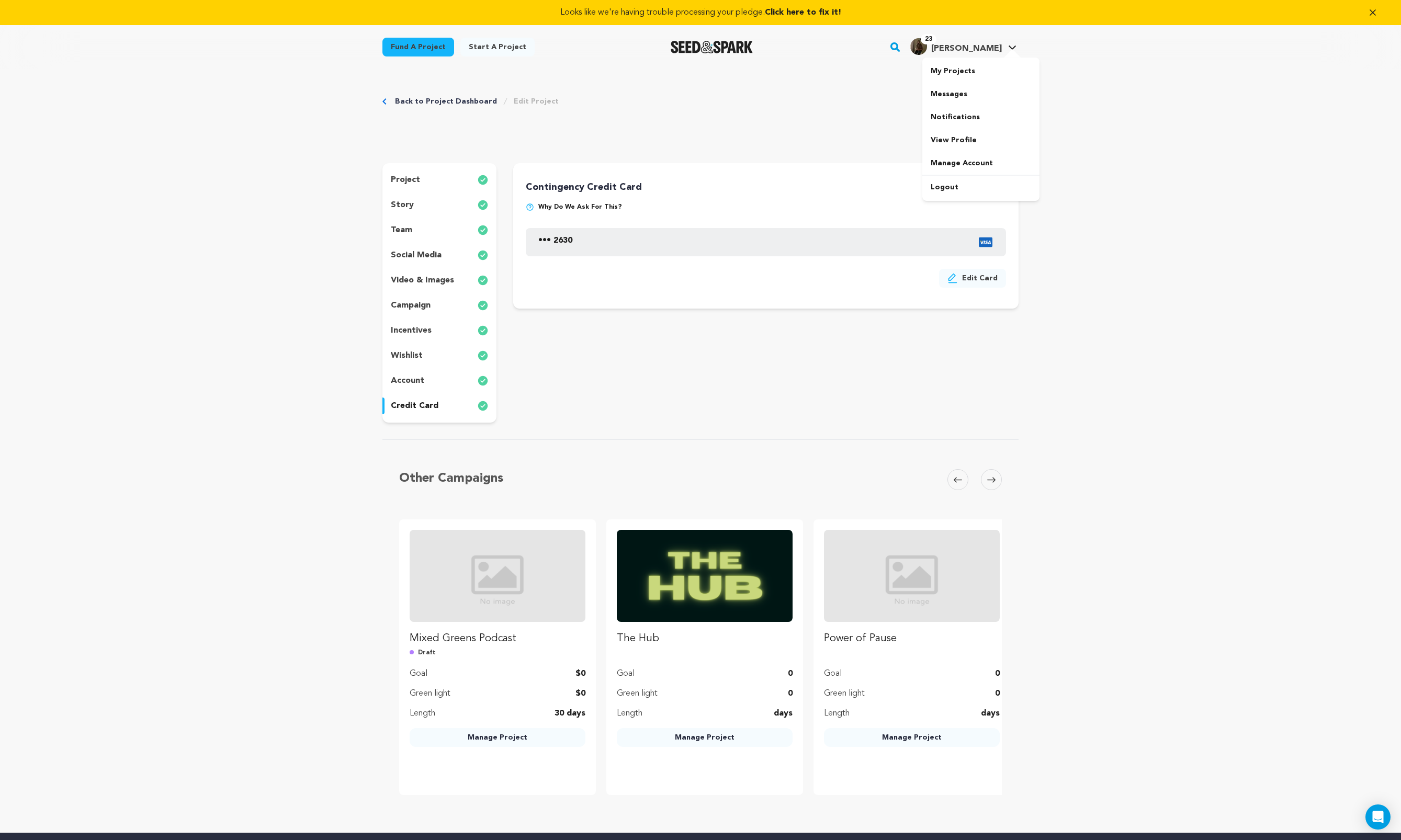
click at [954, 55] on span "23 Bradford W. Bradford W." at bounding box center [963, 47] width 110 height 22
click at [954, 73] on link "My Projects" at bounding box center [981, 71] width 117 height 23
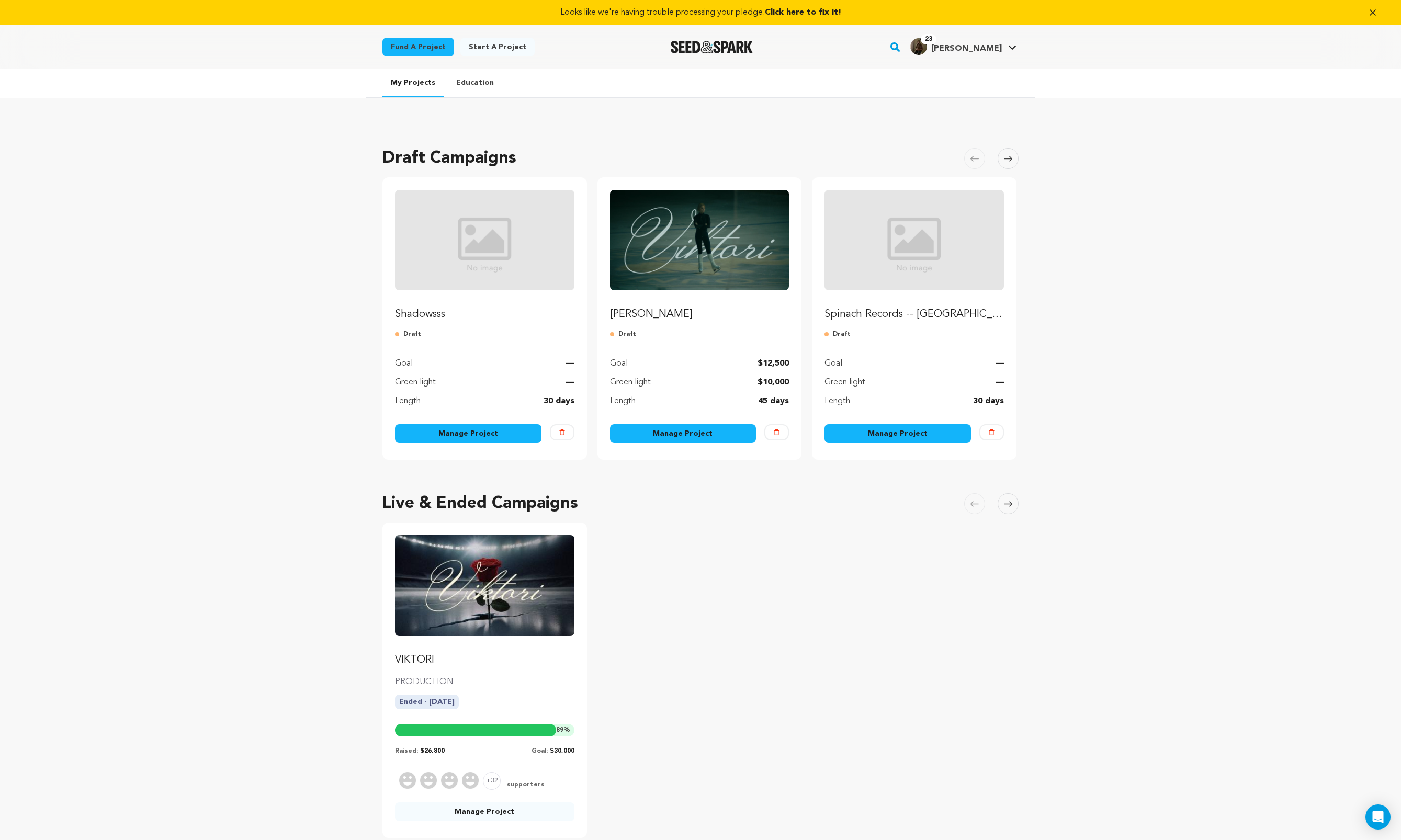
click at [728, 246] on img "Fund Viktori" at bounding box center [700, 240] width 180 height 101
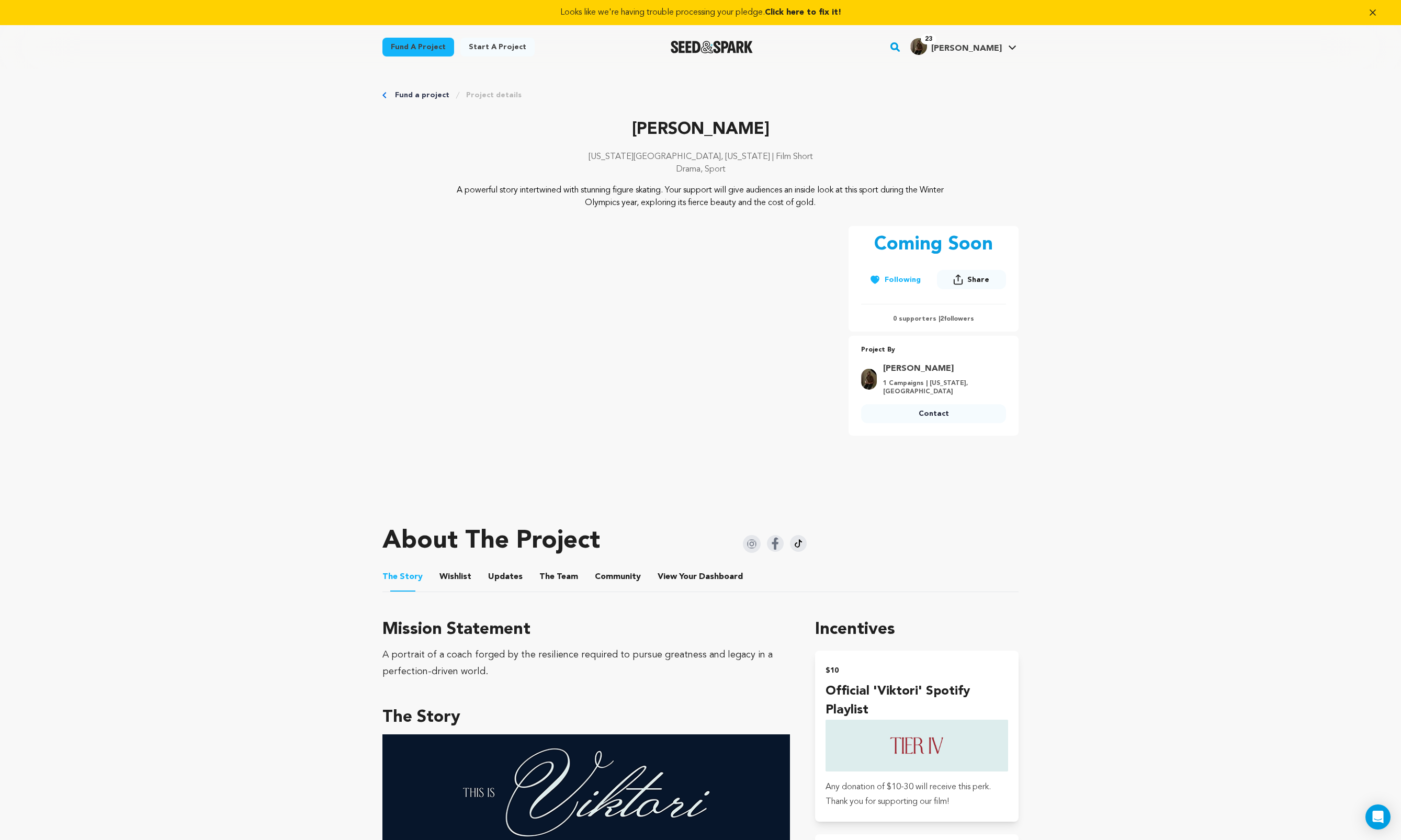
click at [554, 571] on button "The Team" at bounding box center [558, 578] width 25 height 25
